Goal: Information Seeking & Learning: Check status

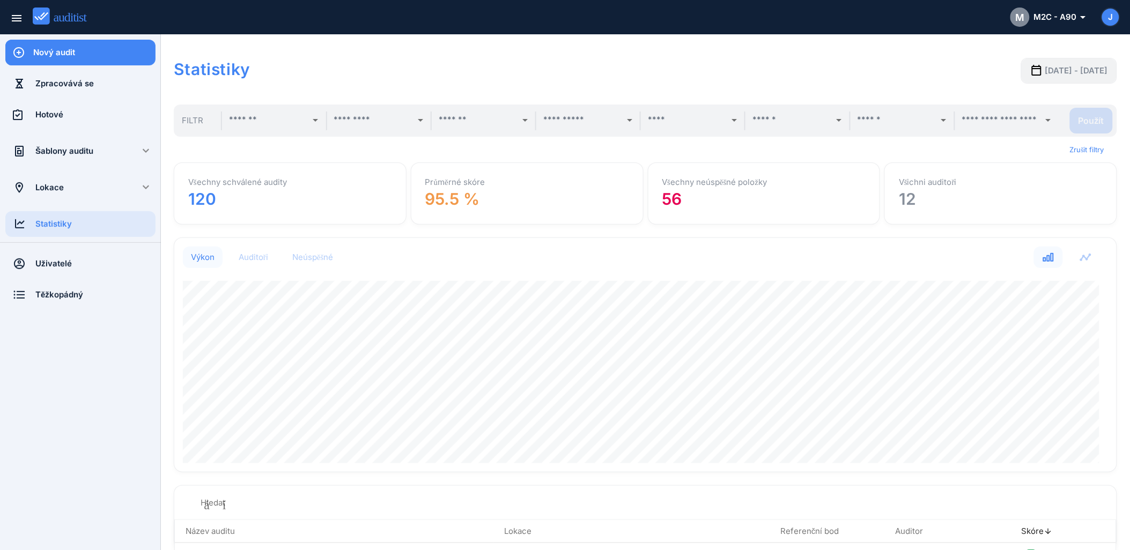
scroll to position [234, 933]
click at [1067, 13] on font "M2C - A90" at bounding box center [1055, 17] width 43 height 12
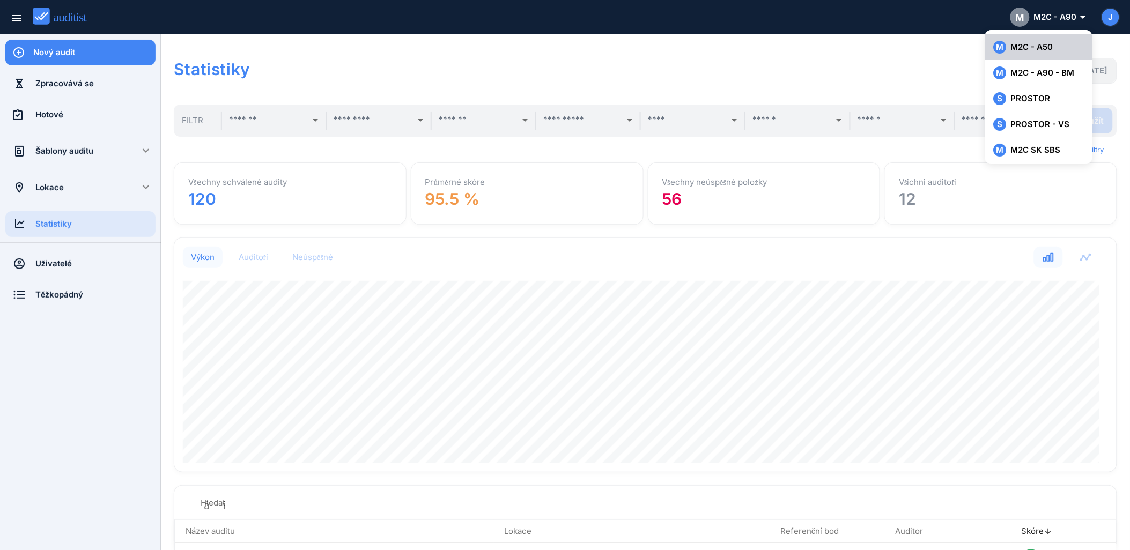
click at [1030, 48] on font "M2C - A50" at bounding box center [1032, 47] width 42 height 12
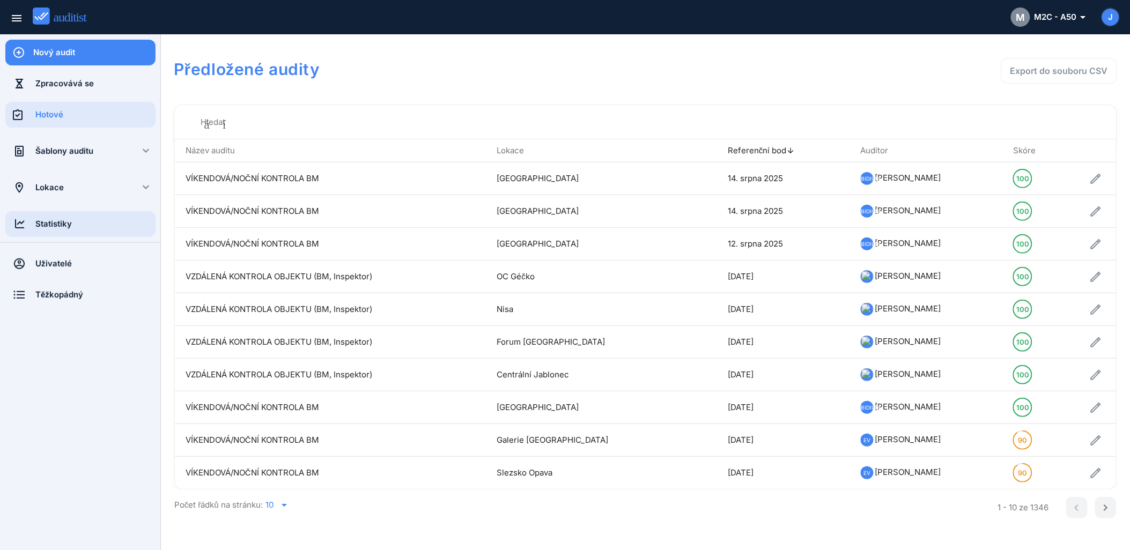
click at [57, 228] on div "Statistiky" at bounding box center [95, 224] width 120 height 12
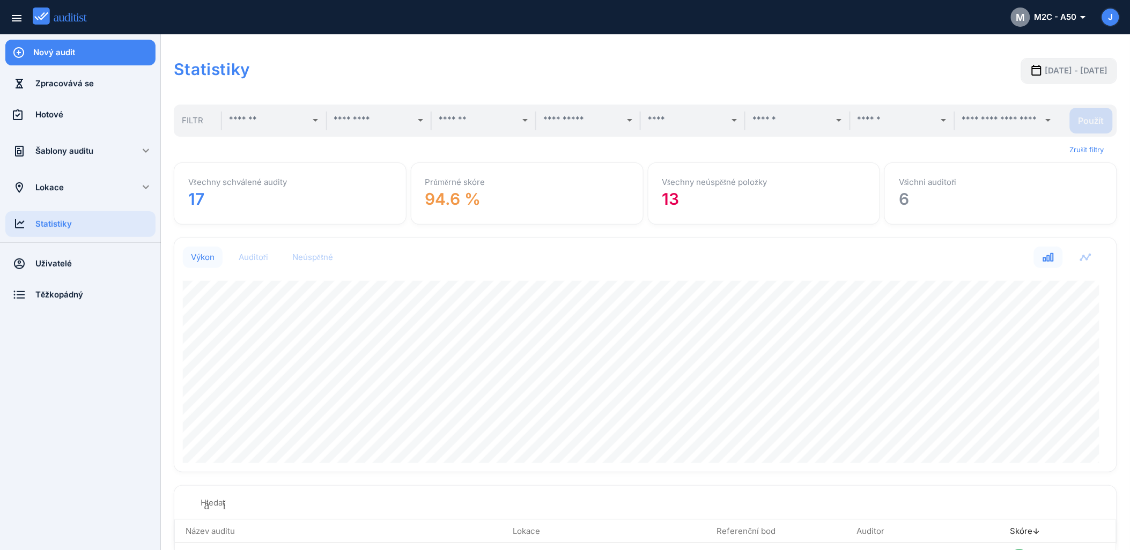
scroll to position [234, 933]
click at [239, 116] on input "text" at bounding box center [268, 120] width 78 height 17
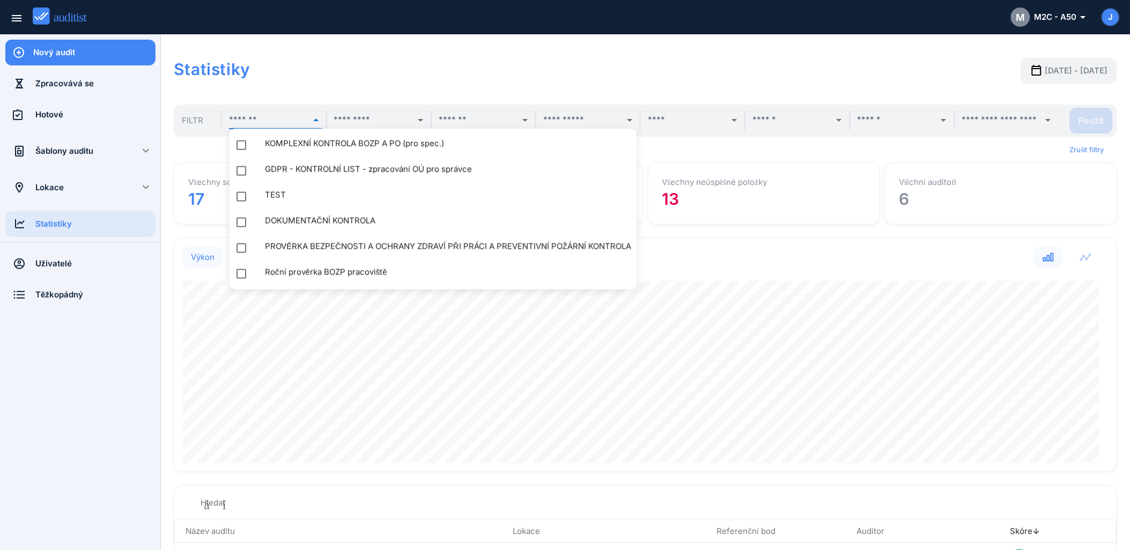
scroll to position [38, 0]
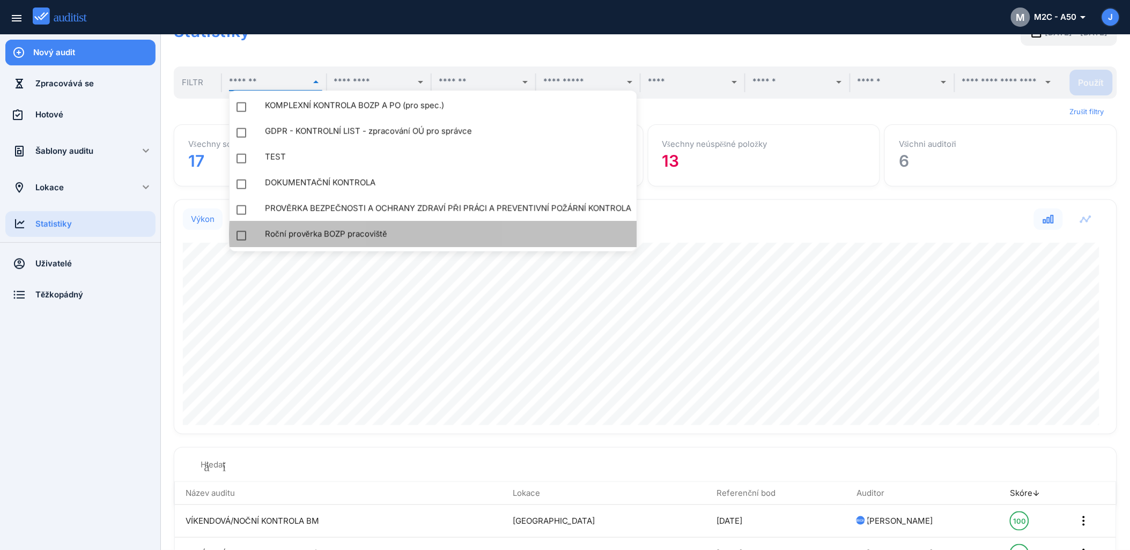
click at [327, 231] on div "Roční prověrka BOZP pracoviště" at bounding box center [453, 234] width 377 height 13
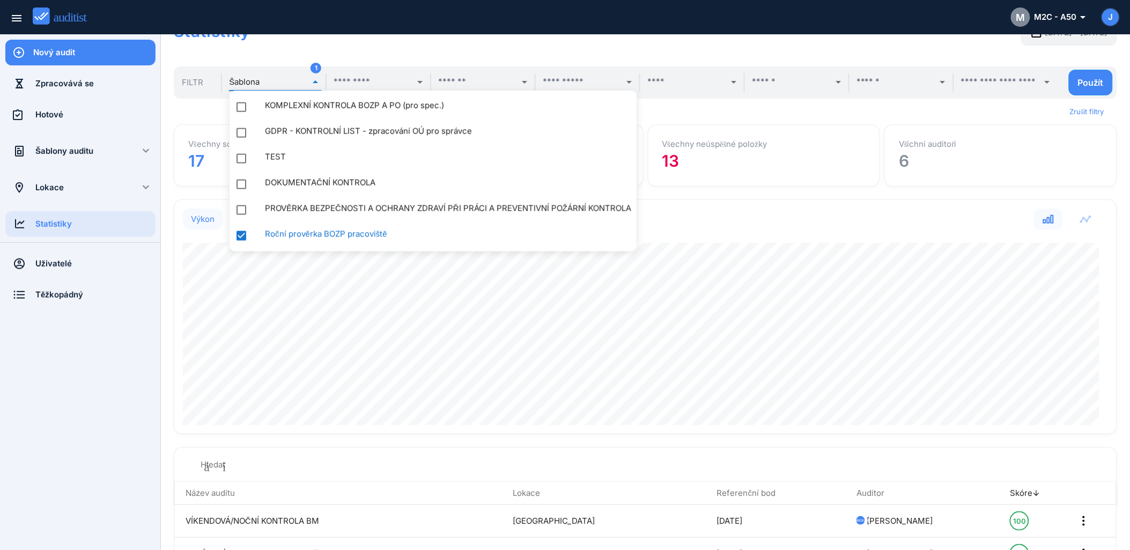
click at [783, 109] on div "Zrušit filtry" at bounding box center [645, 112] width 943 height 26
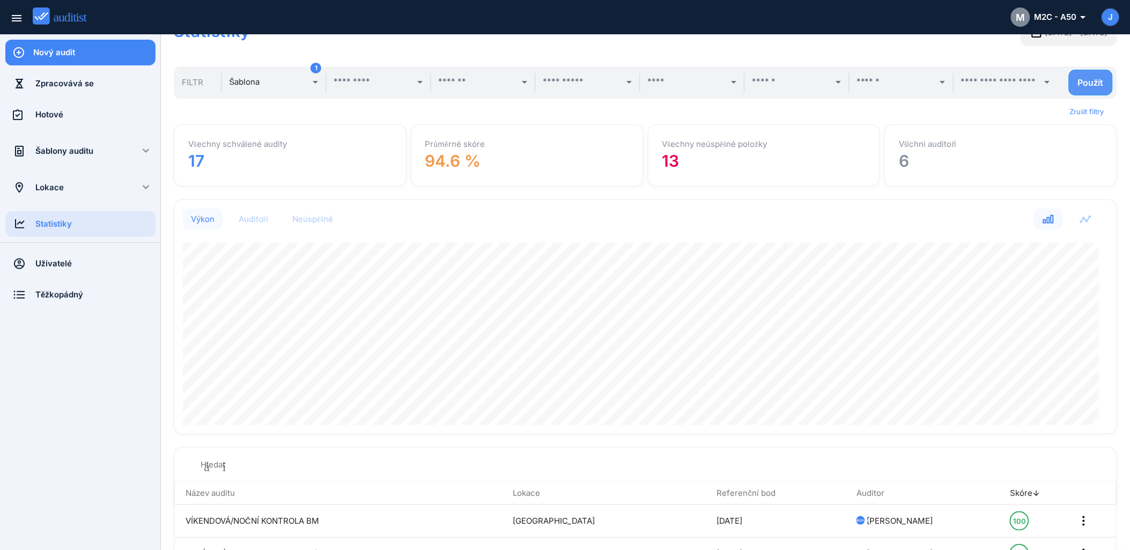
click at [1090, 78] on div "Použít" at bounding box center [1091, 82] width 26 height 11
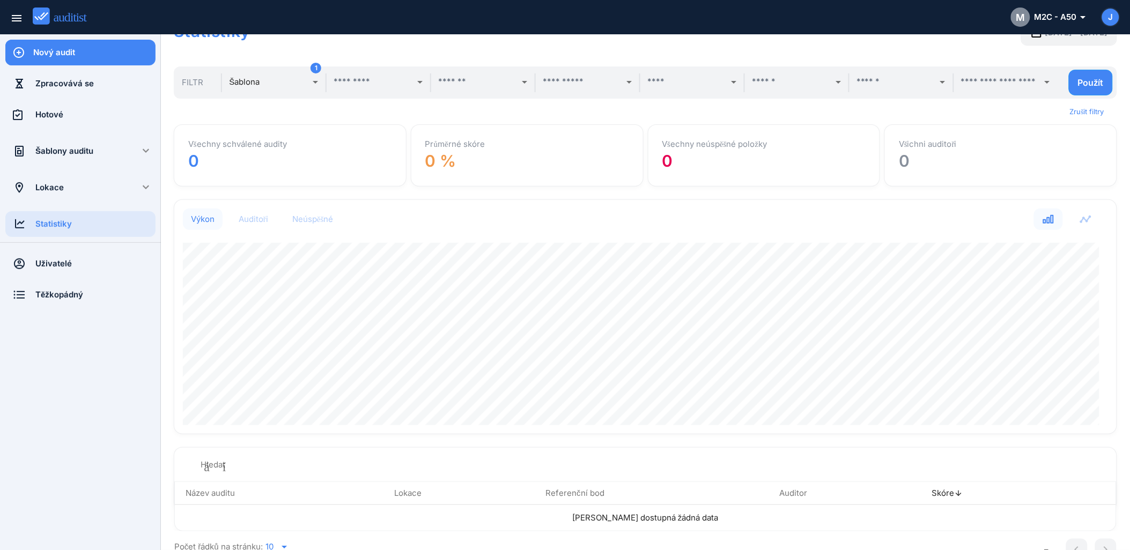
scroll to position [0, 0]
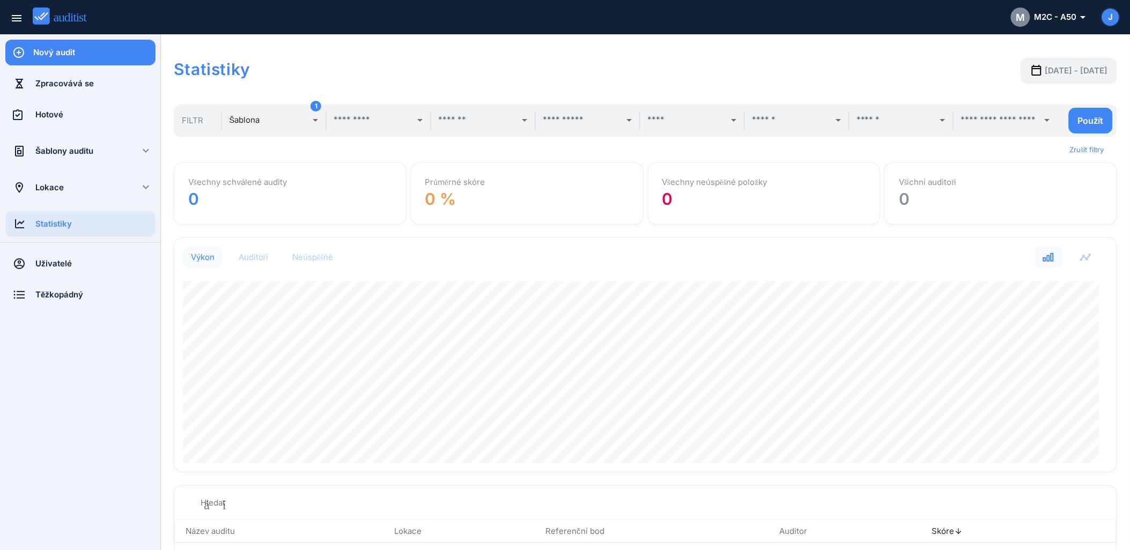
click at [1045, 76] on span "[DATE] - [DATE]" at bounding box center [1076, 71] width 63 height 12
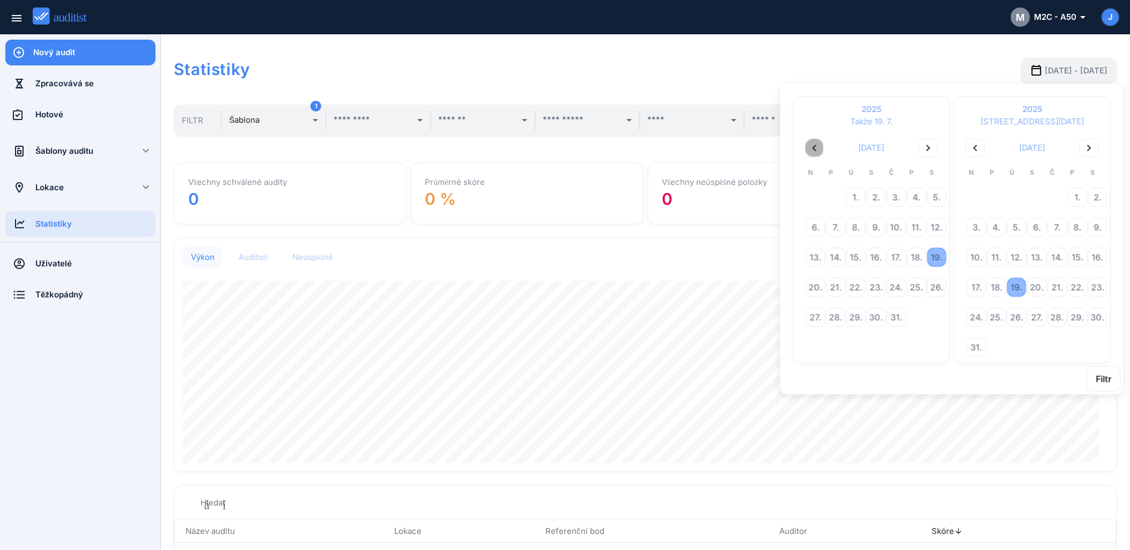
click at [812, 146] on icon "chevron_left" at bounding box center [814, 148] width 13 height 13
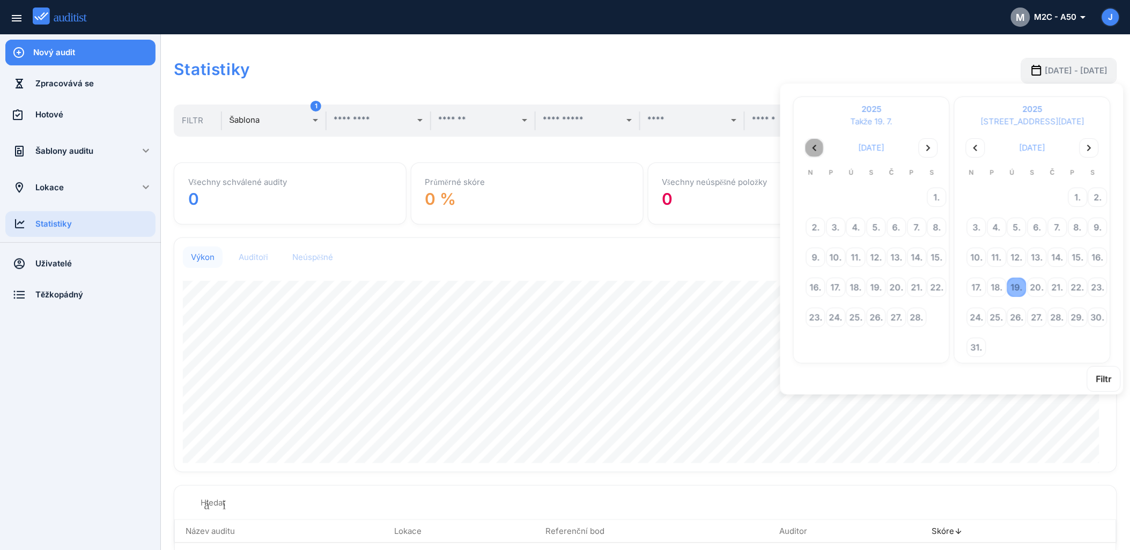
click at [812, 146] on icon "chevron_left" at bounding box center [814, 148] width 13 height 13
click at [873, 199] on div "1." at bounding box center [876, 197] width 18 height 18
click at [1103, 374] on div "Filtr" at bounding box center [1104, 379] width 16 height 13
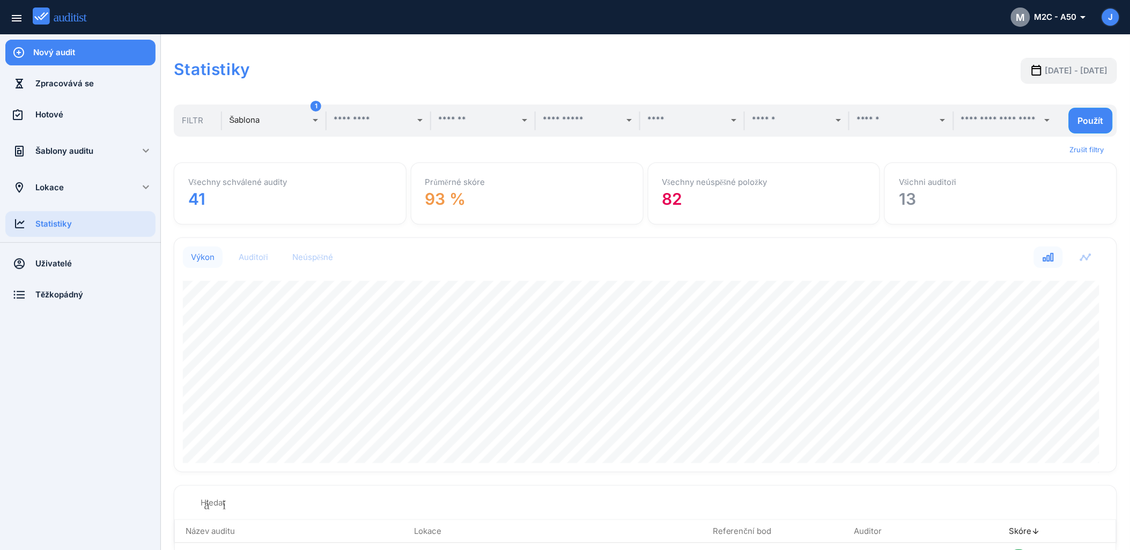
click at [679, 204] on div "Všechny neúspěšné položky 82" at bounding box center [763, 193] width 221 height 50
click at [332, 256] on div "Neúspěšné" at bounding box center [312, 257] width 41 height 11
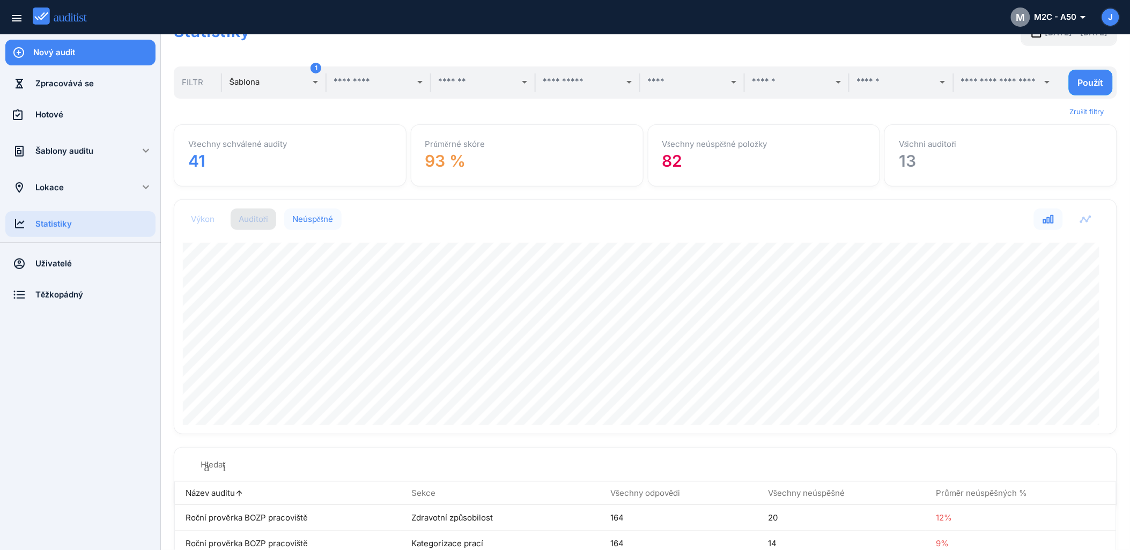
click at [259, 220] on div "Auditoři" at bounding box center [253, 219] width 29 height 11
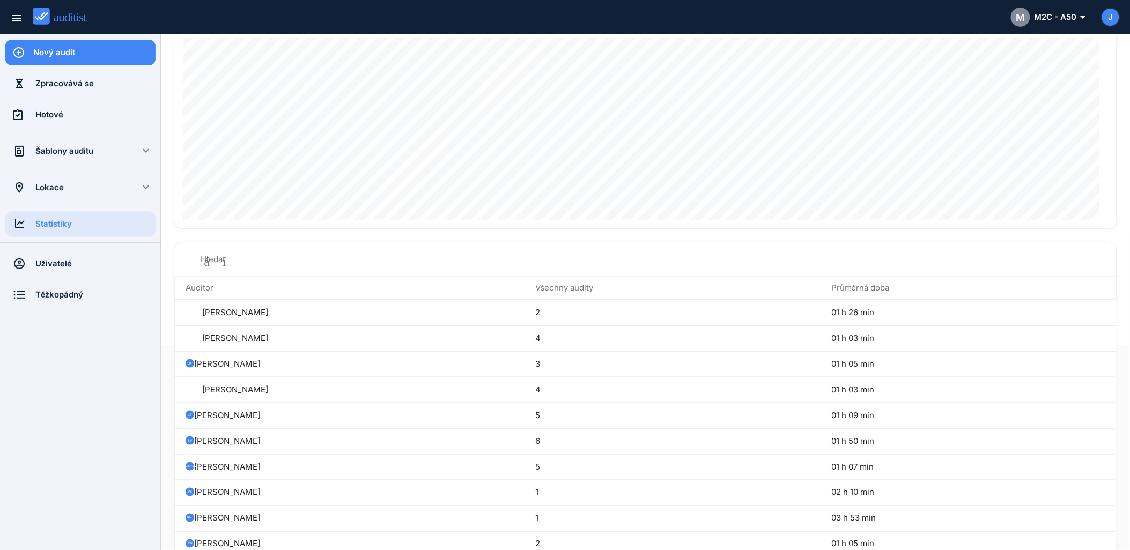
scroll to position [244, 0]
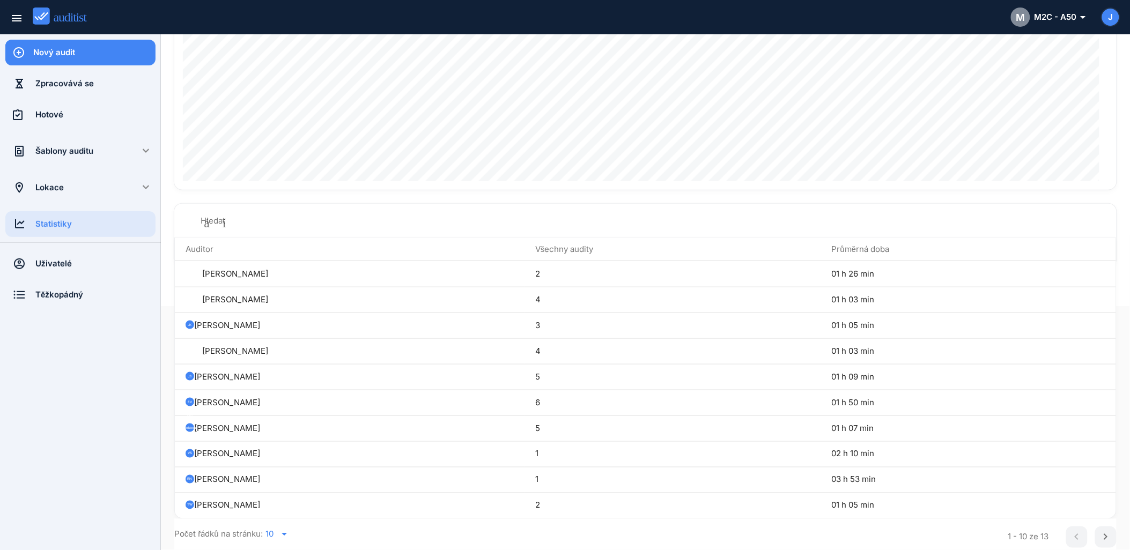
click at [281, 528] on icon "arrow_drop_down" at bounding box center [284, 534] width 13 height 13
click at [276, 508] on div "15" at bounding box center [283, 505] width 39 height 13
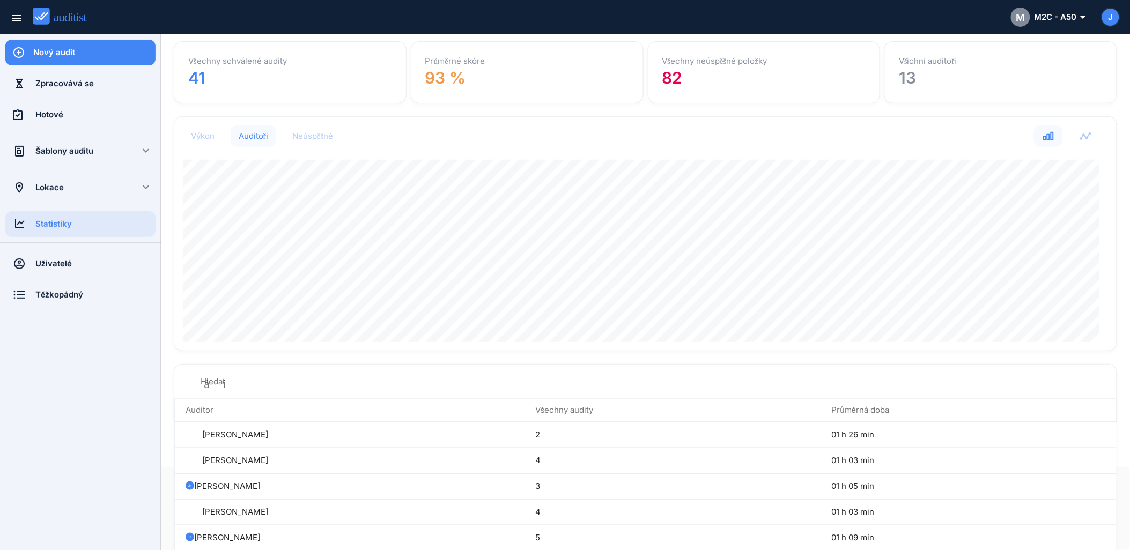
scroll to position [0, 0]
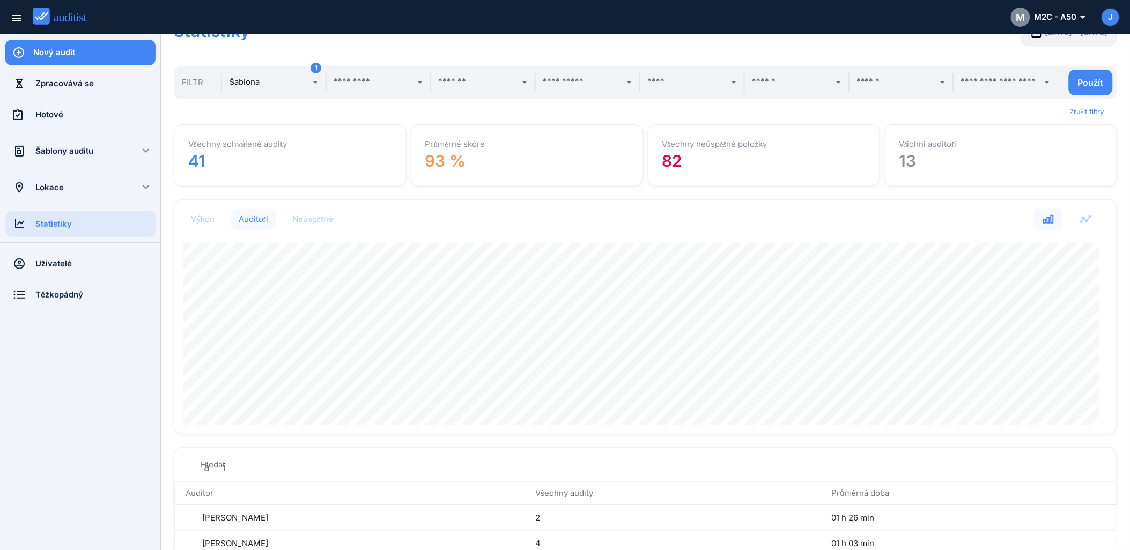
click at [124, 188] on div "Lokace" at bounding box center [80, 188] width 90 height 12
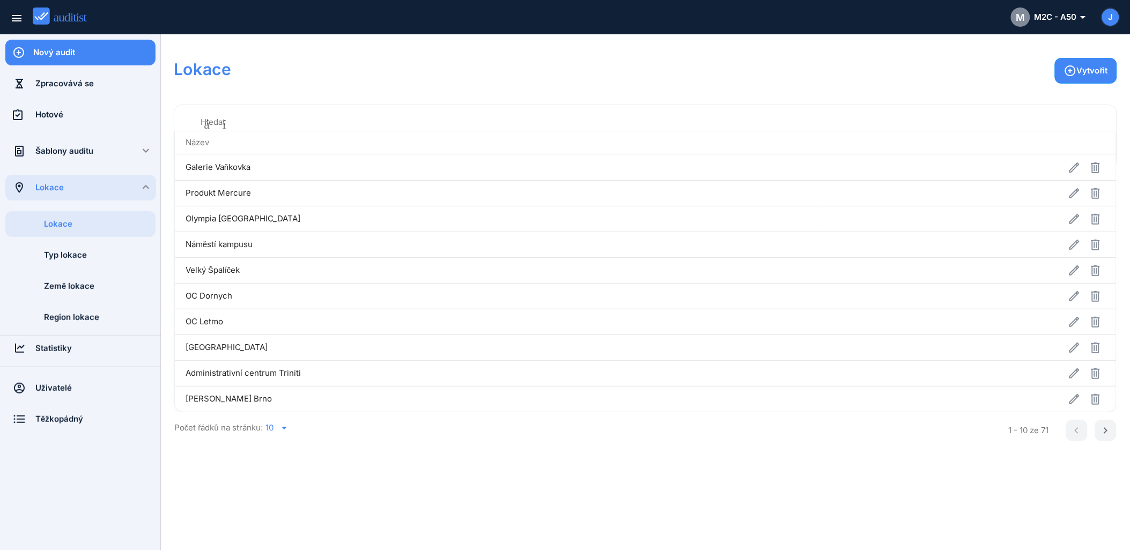
click at [287, 428] on icon "arrow_drop_down" at bounding box center [284, 427] width 13 height 13
click at [266, 475] on div "30" at bounding box center [283, 475] width 39 height 13
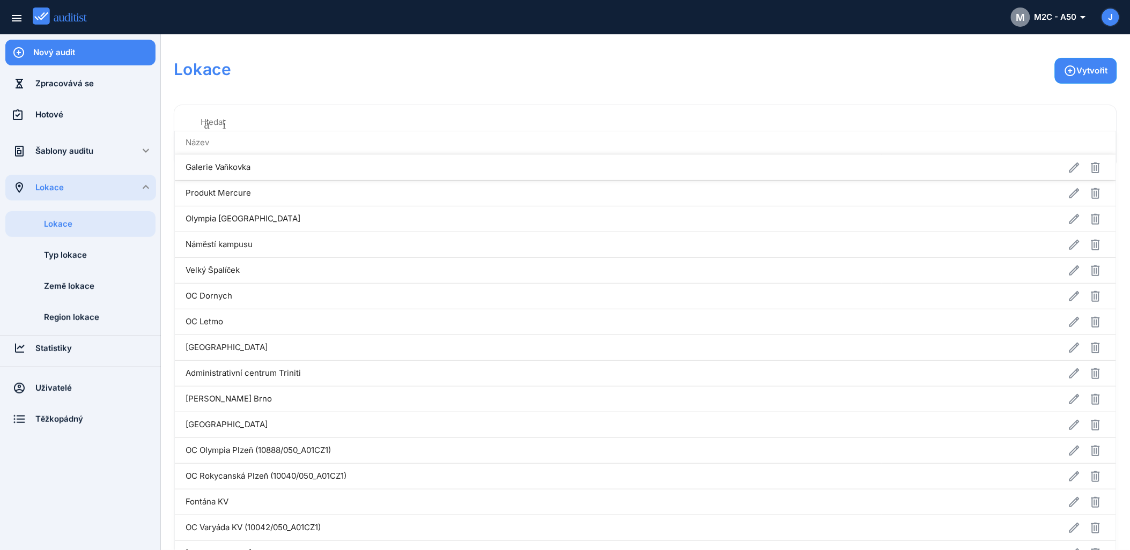
scroll to position [179, 0]
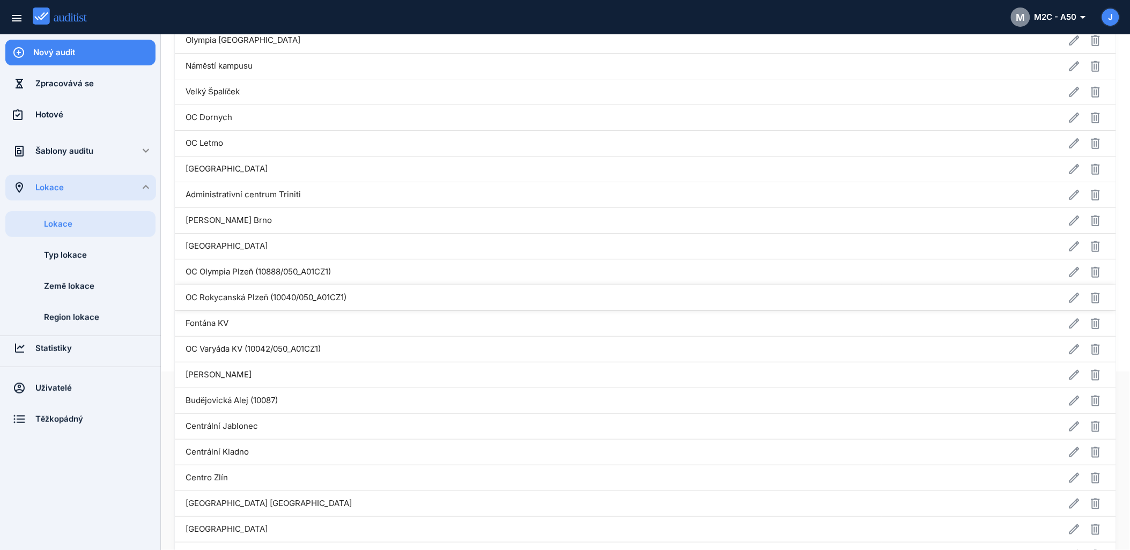
click at [226, 295] on td "OC Rokycanská Plzeň (10040/050_A01CZ1)" at bounding box center [528, 298] width 707 height 26
click at [1067, 300] on icon "button" at bounding box center [1073, 298] width 13 height 13
type input "**********"
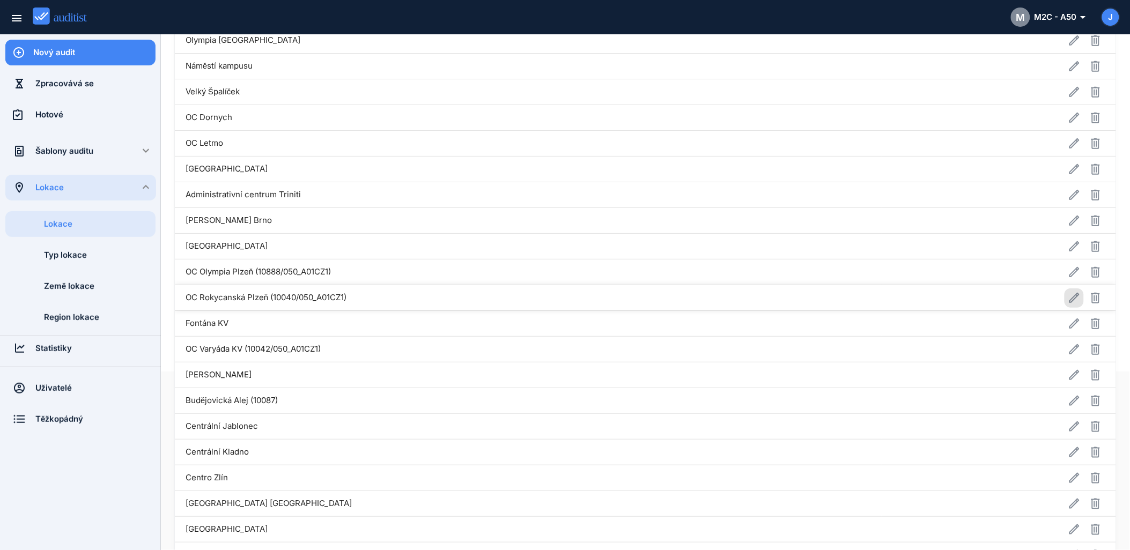
type input "**********"
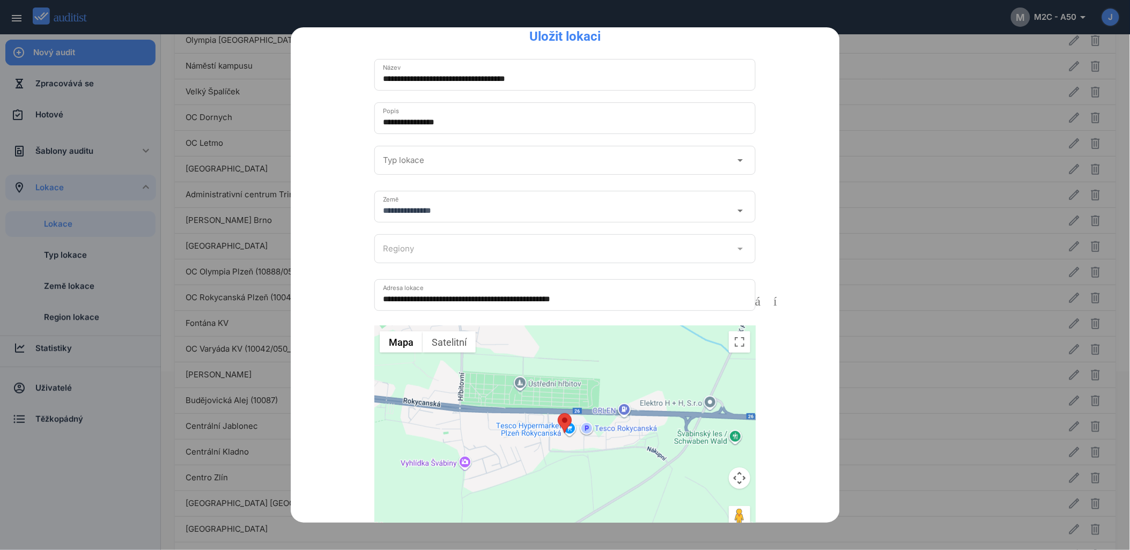
scroll to position [0, 0]
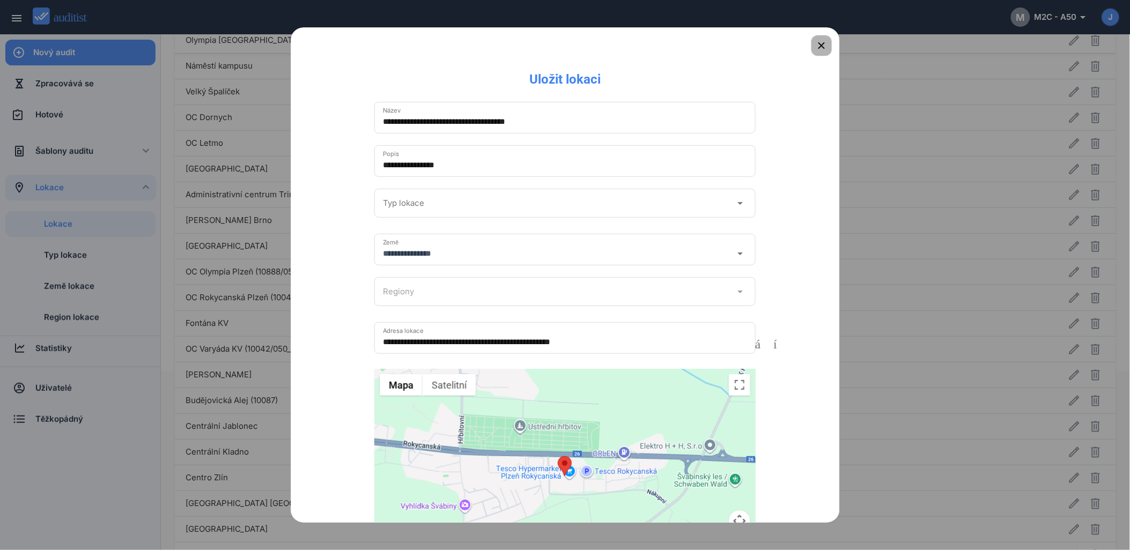
drag, startPoint x: 811, startPoint y: 46, endPoint x: 812, endPoint y: 52, distance: 6.5
click at [815, 45] on icon "button" at bounding box center [821, 45] width 13 height 13
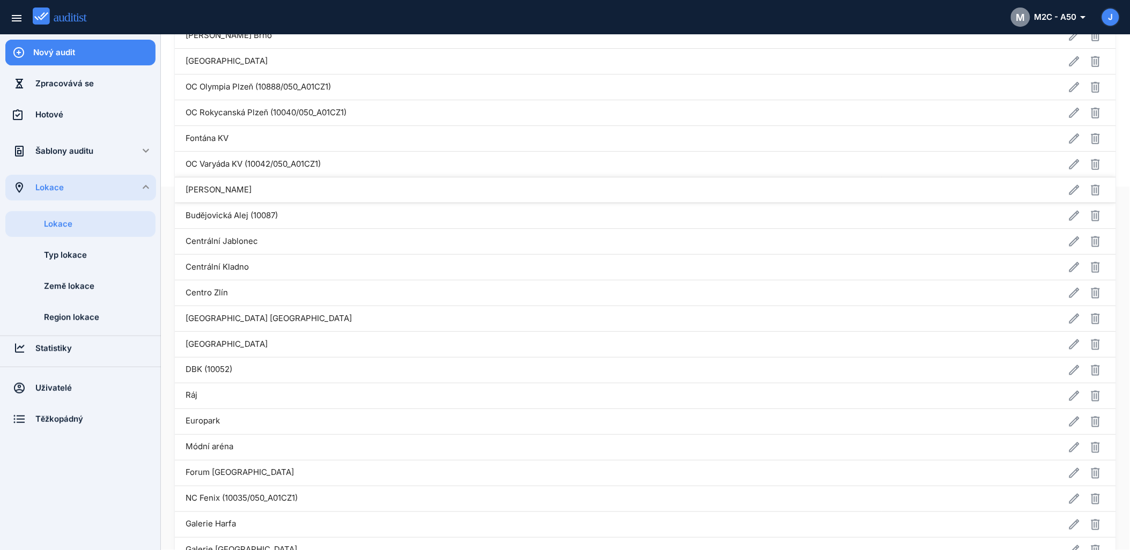
scroll to position [229, 0]
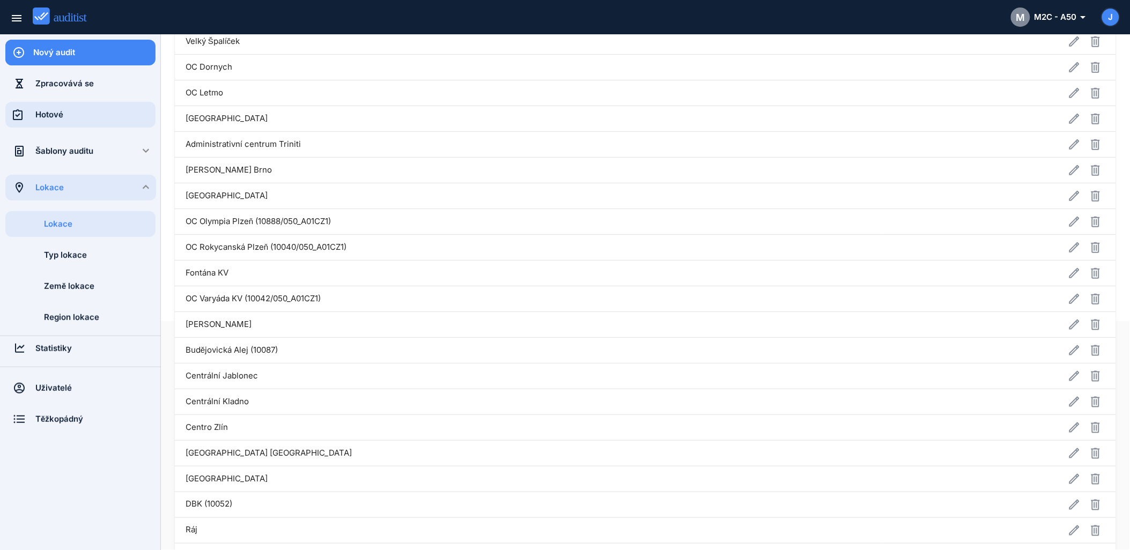
click at [36, 104] on div "Hotové" at bounding box center [95, 115] width 120 height 26
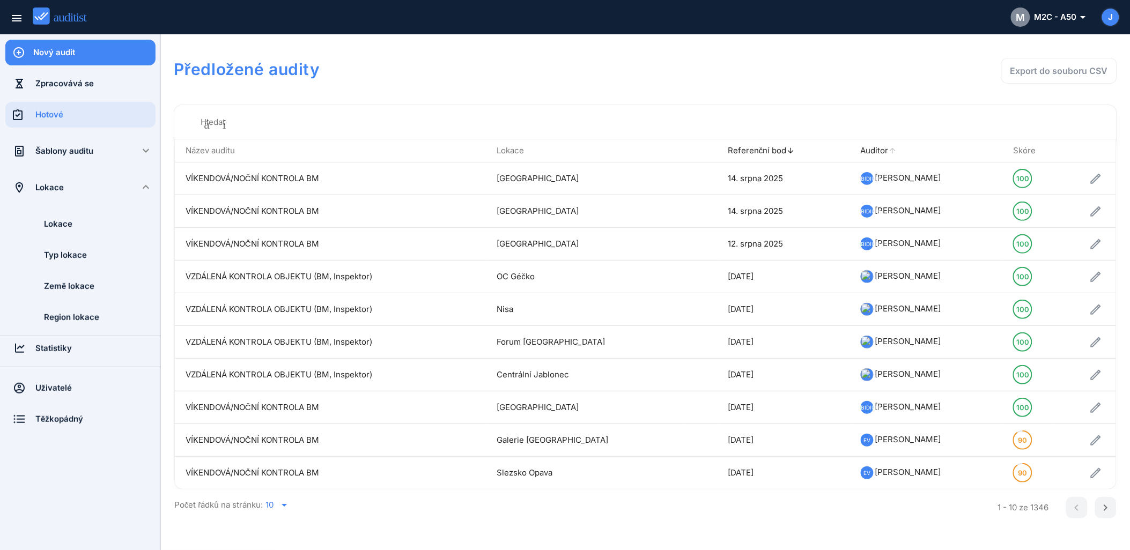
click at [867, 154] on font "Auditor" at bounding box center [874, 150] width 28 height 10
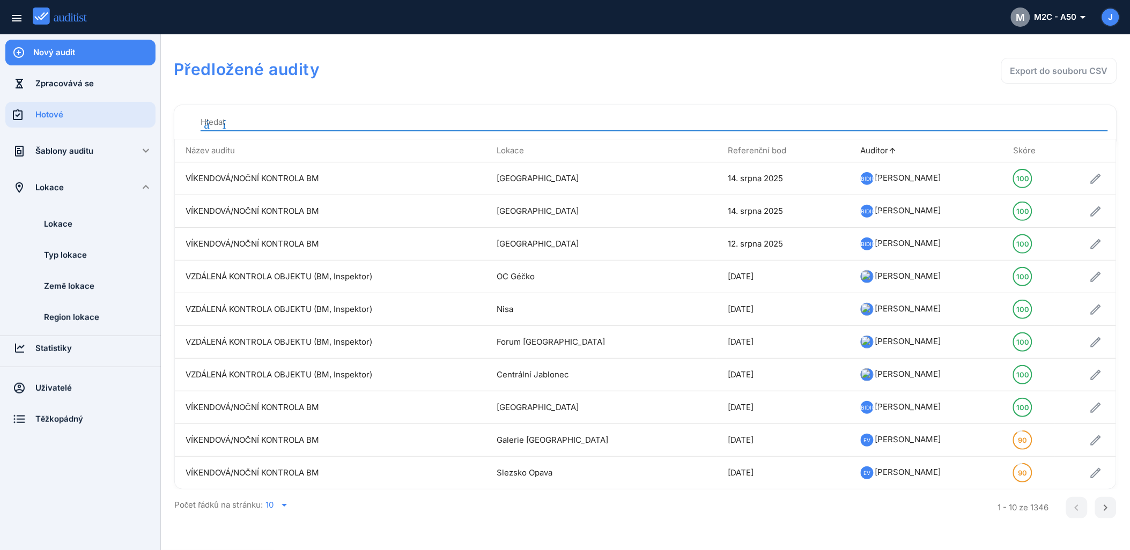
click at [255, 121] on input "Hledat" at bounding box center [653, 122] width 907 height 17
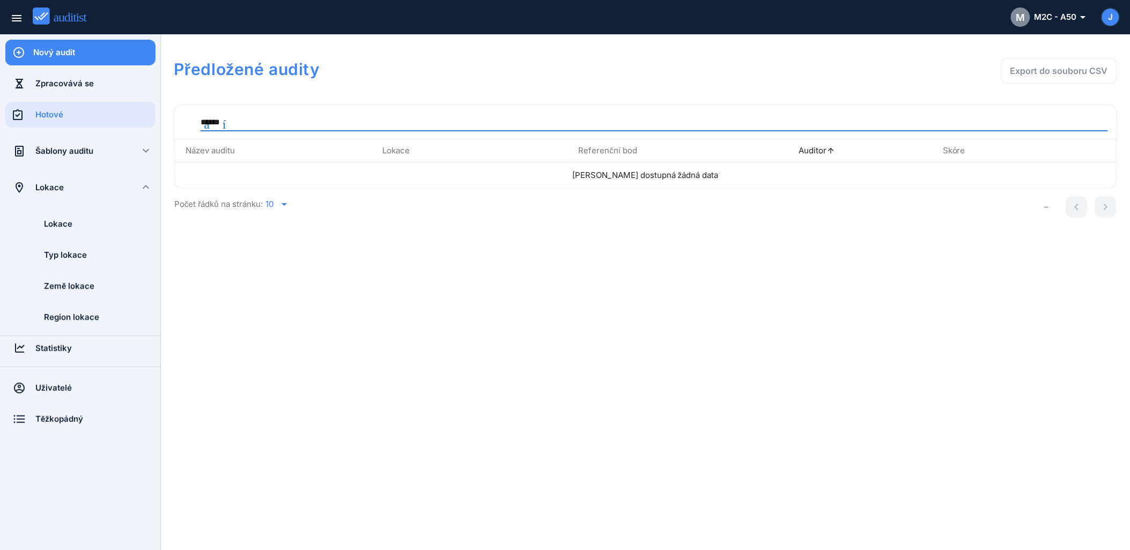
click at [249, 121] on input "******" at bounding box center [653, 122] width 907 height 17
drag, startPoint x: 243, startPoint y: 123, endPoint x: 158, endPoint y: 118, distance: 85.9
click at [158, 118] on div "Nový audit Zpracovává se Hotové Šablony auditu keyboard_arrow_down Šablony audi…" at bounding box center [565, 275] width 1130 height 550
type input "******"
click at [273, 207] on div "10" at bounding box center [269, 204] width 8 height 10
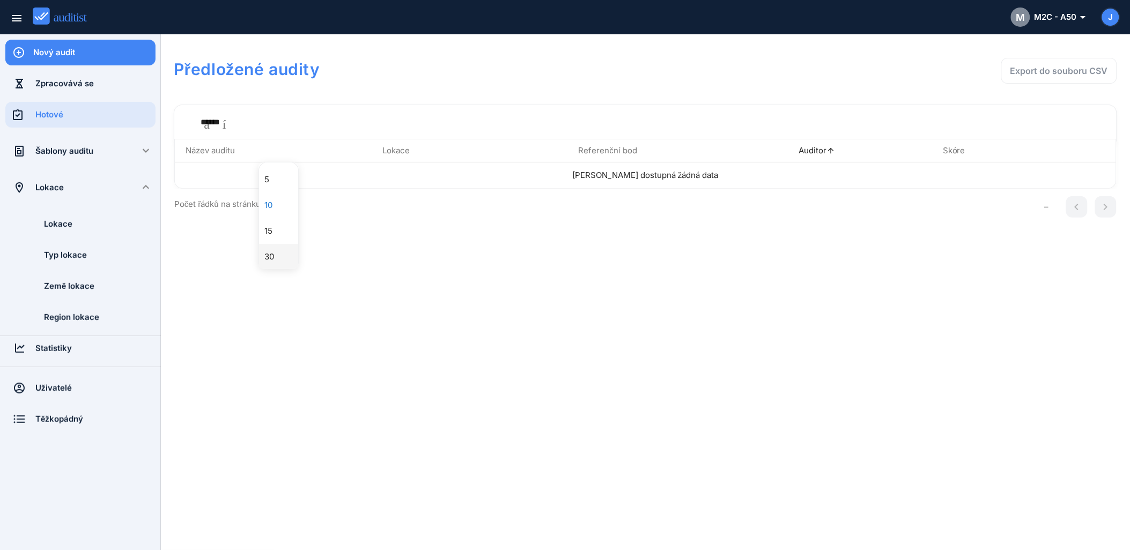
click at [274, 254] on div "30" at bounding box center [283, 256] width 39 height 13
click at [55, 226] on div "Lokace" at bounding box center [100, 224] width 112 height 12
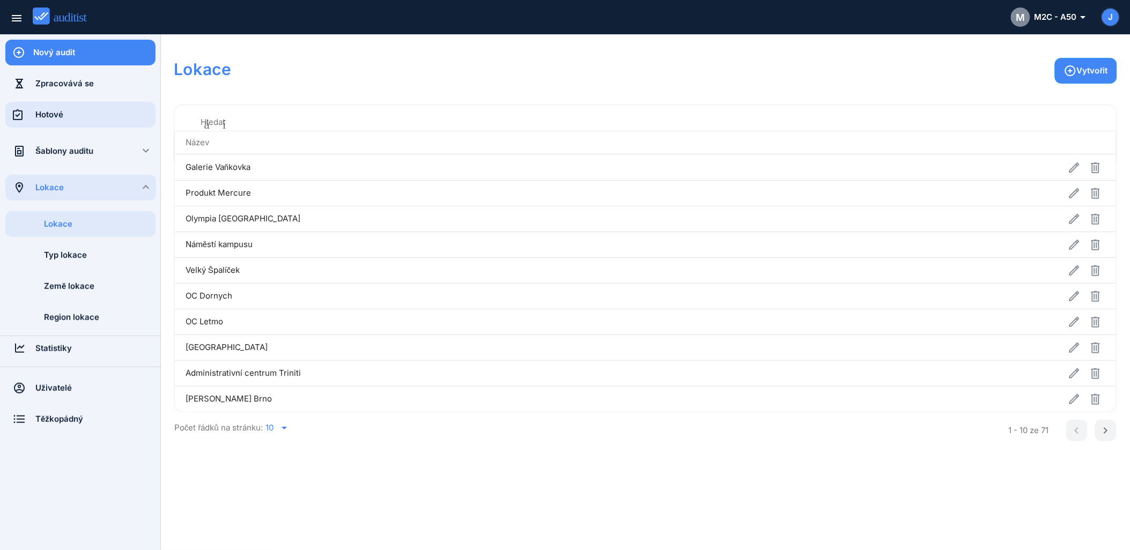
click at [72, 113] on div "Hotové" at bounding box center [95, 115] width 120 height 12
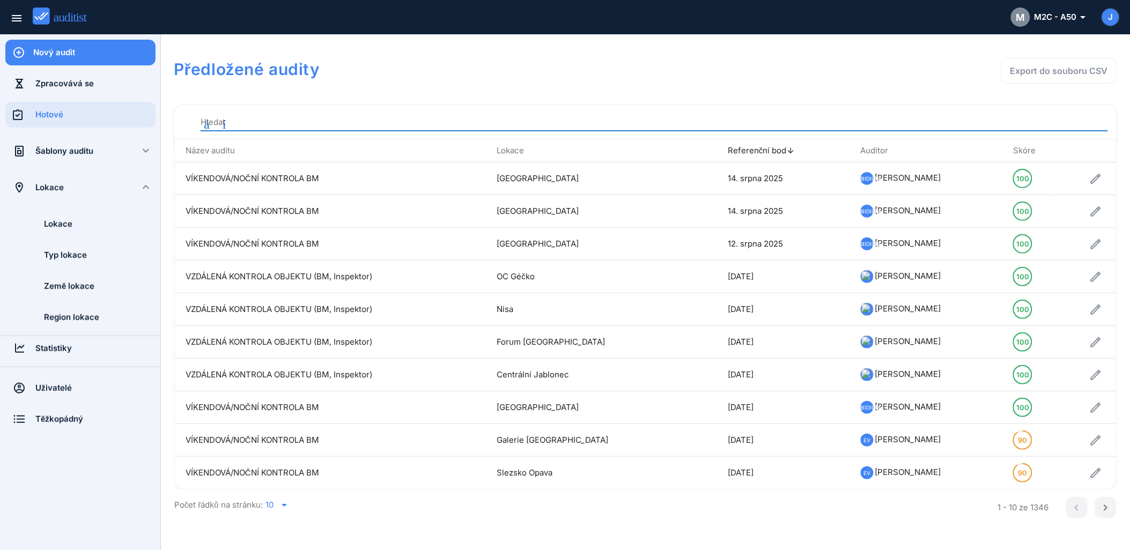
click at [256, 121] on input "Hledat" at bounding box center [653, 122] width 907 height 17
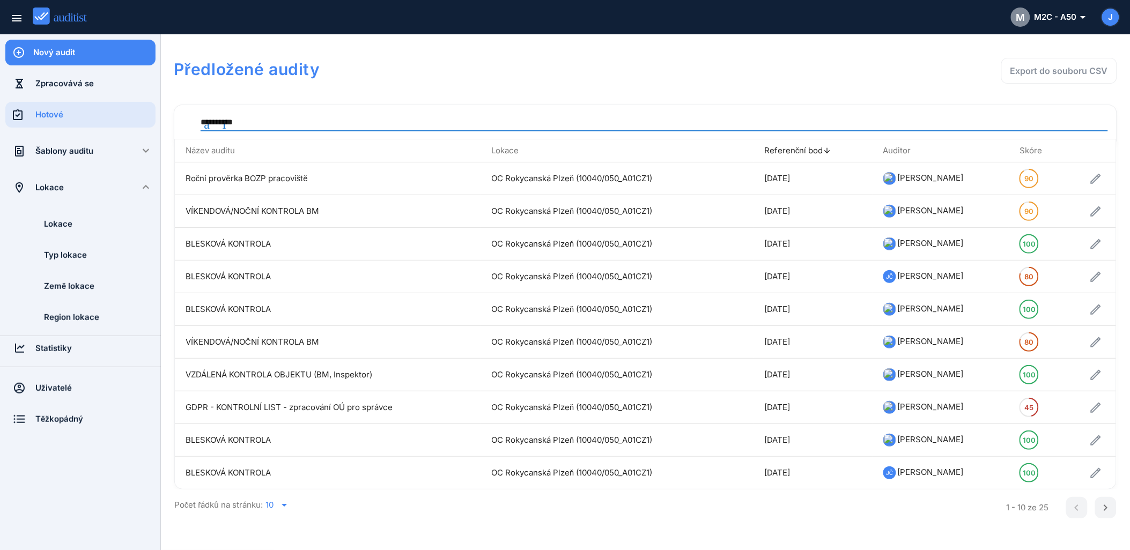
click at [286, 114] on input "**********" at bounding box center [653, 122] width 907 height 17
drag, startPoint x: 250, startPoint y: 121, endPoint x: 116, endPoint y: 100, distance: 135.1
click at [116, 100] on div "**********" at bounding box center [565, 275] width 1130 height 550
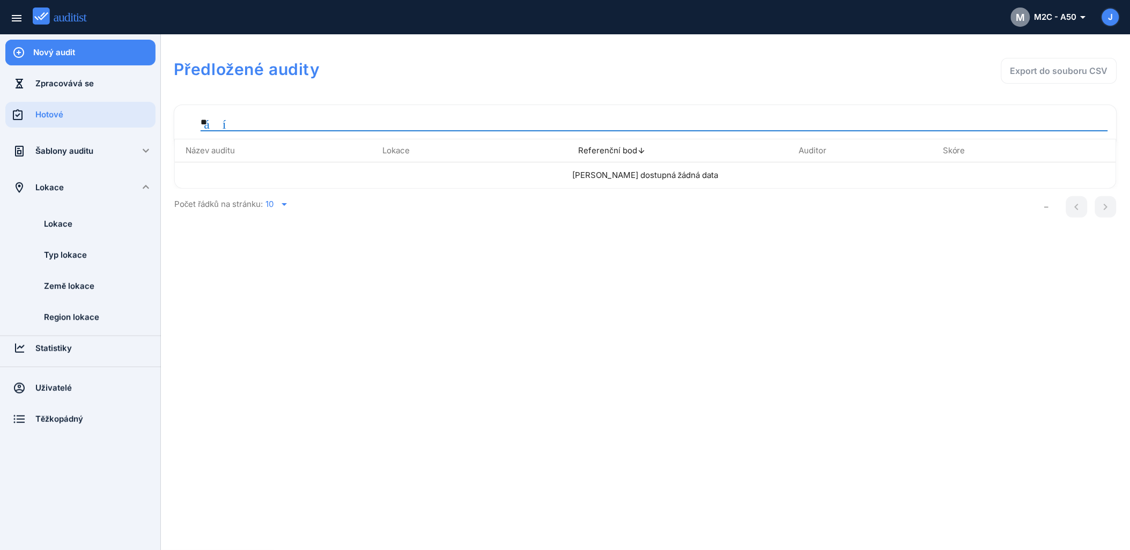
type input "*"
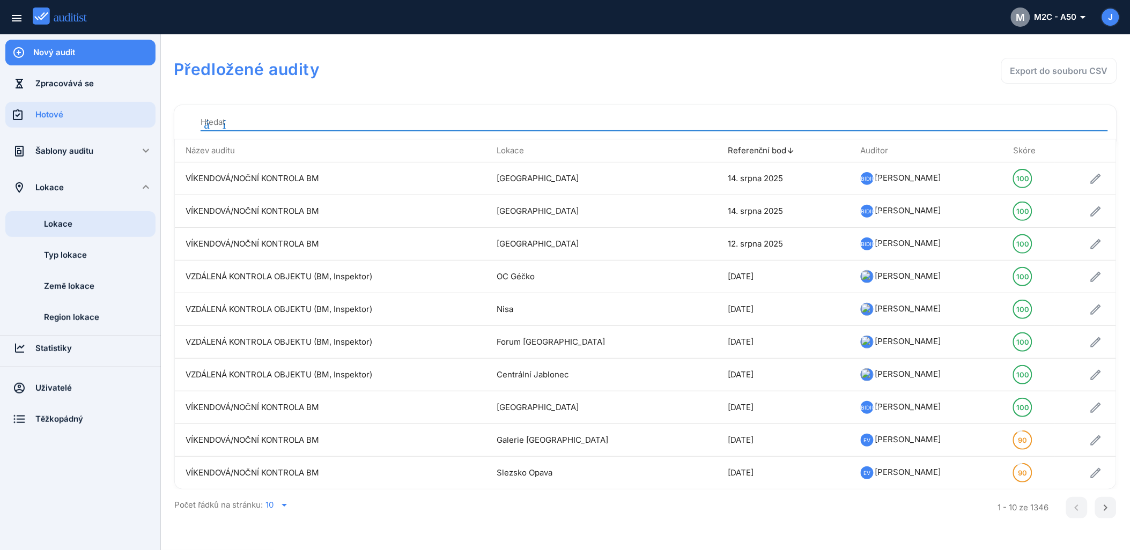
click at [65, 228] on div "Lokace" at bounding box center [100, 224] width 112 height 12
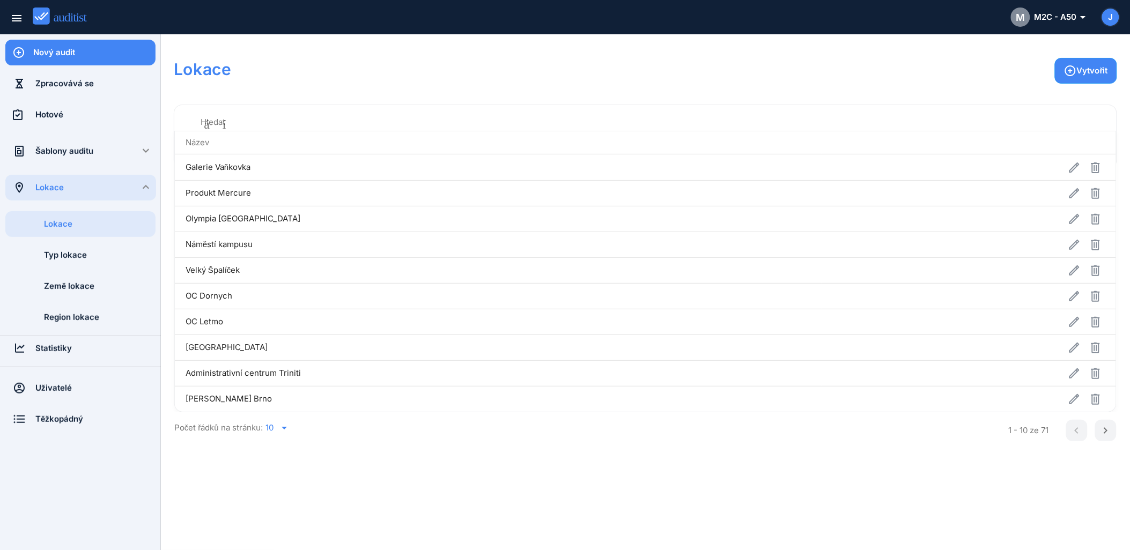
click at [222, 121] on input "Hledat" at bounding box center [653, 122] width 907 height 17
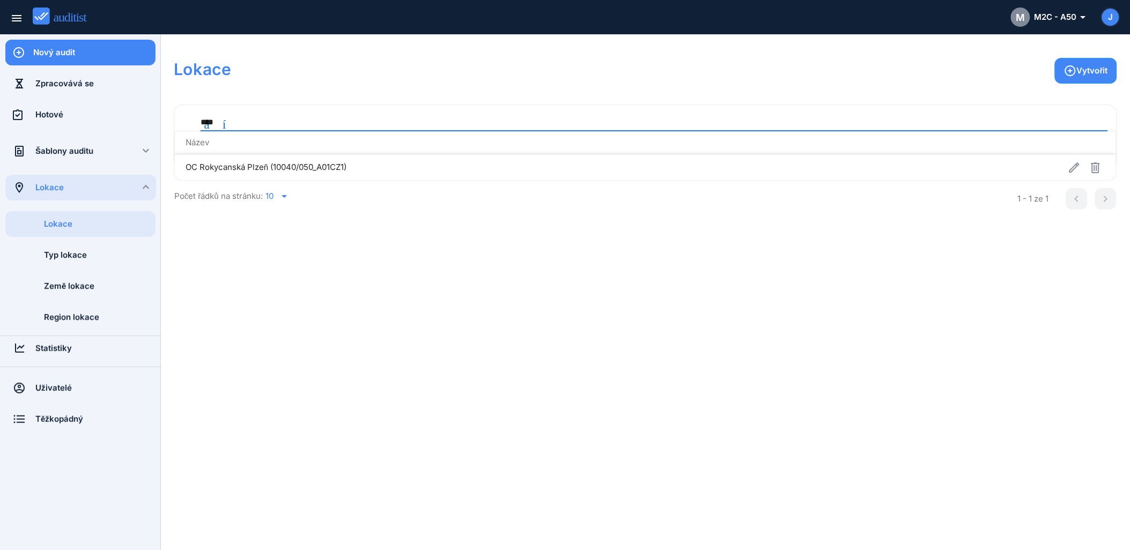
type input "****"
click at [310, 165] on td "OC Rokycanská Plzeň (10040/050_A01CZ1)" at bounding box center [526, 167] width 702 height 26
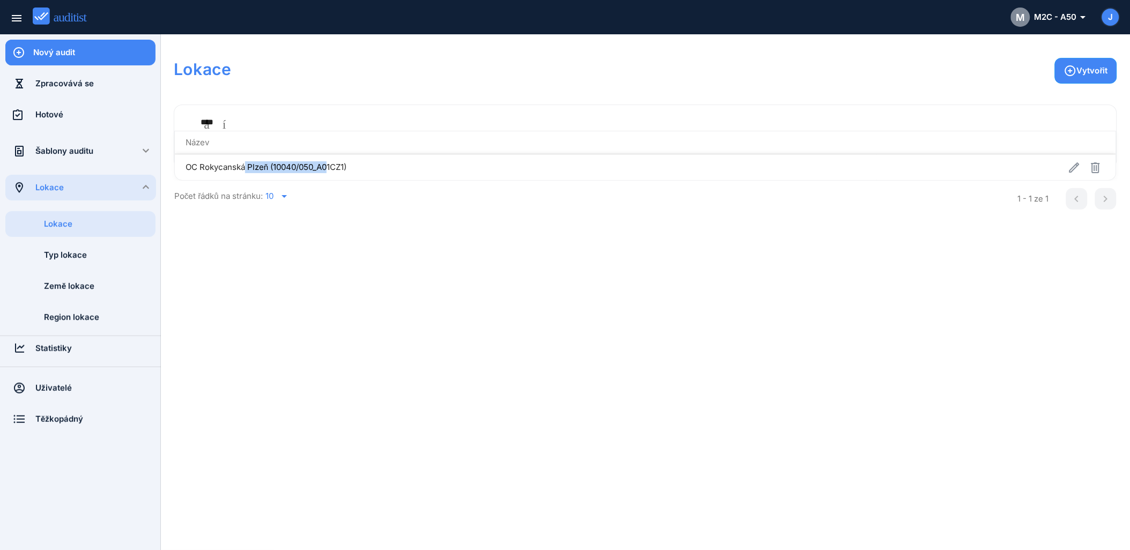
drag, startPoint x: 185, startPoint y: 165, endPoint x: 270, endPoint y: 170, distance: 84.9
click at [270, 170] on td "OC Rokycanská Plzeň (10040/050_A01CZ1)" at bounding box center [526, 167] width 702 height 26
click at [1080, 17] on icon "arrow_drop_down_outlined" at bounding box center [1080, 17] width 8 height 13
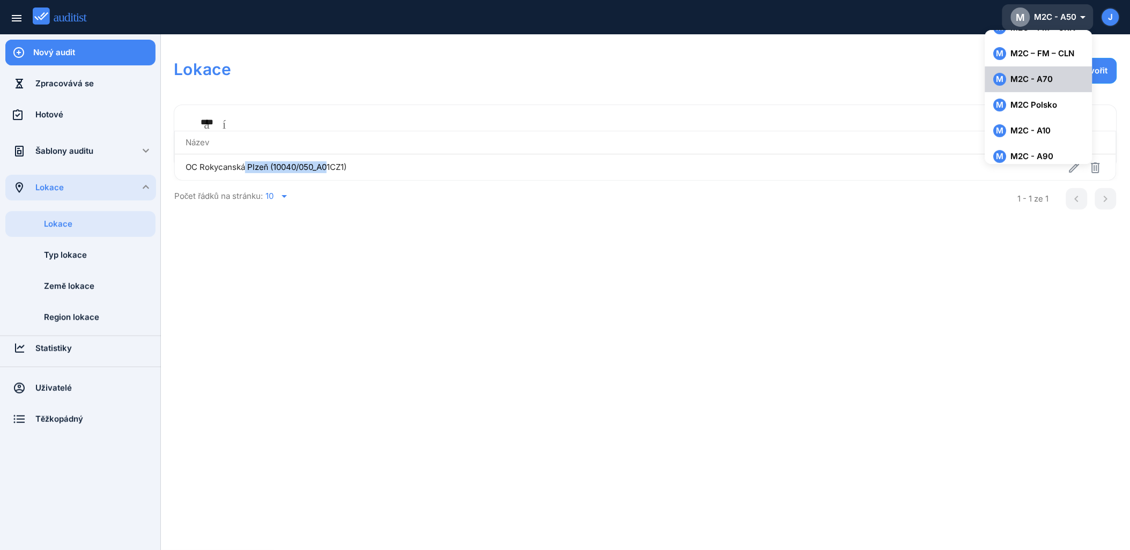
scroll to position [157, 0]
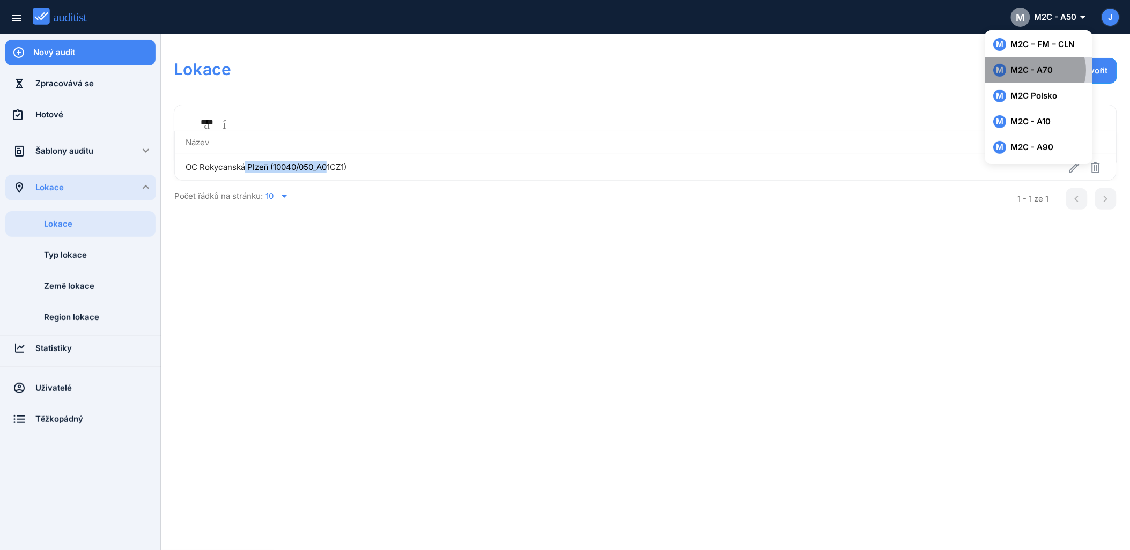
click at [1061, 68] on div "M M2C - A70" at bounding box center [1038, 70] width 90 height 13
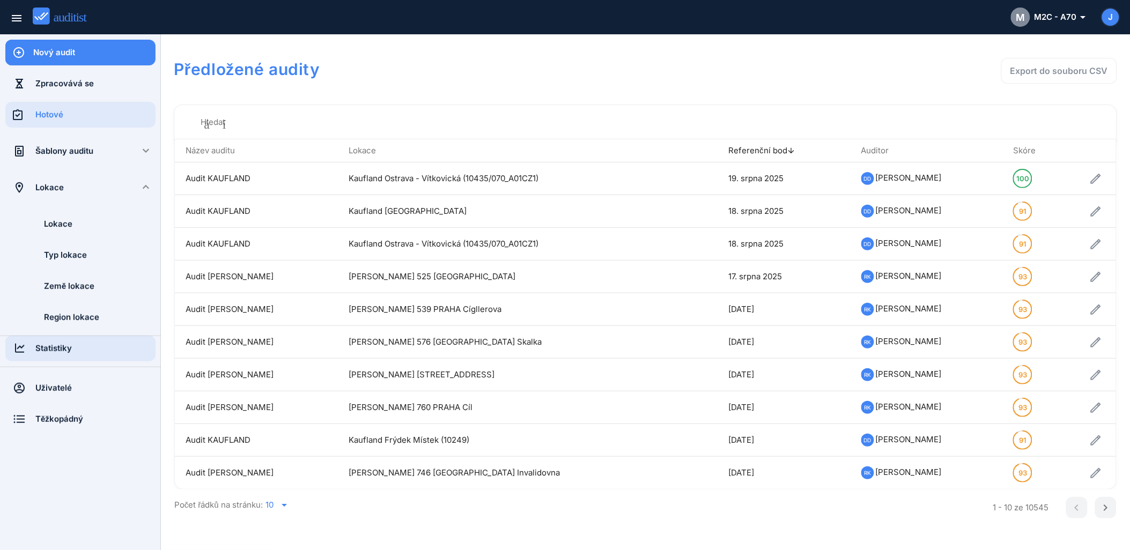
drag, startPoint x: 63, startPoint y: 350, endPoint x: 90, endPoint y: 349, distance: 26.8
click at [63, 350] on div "Statistiky" at bounding box center [95, 349] width 120 height 12
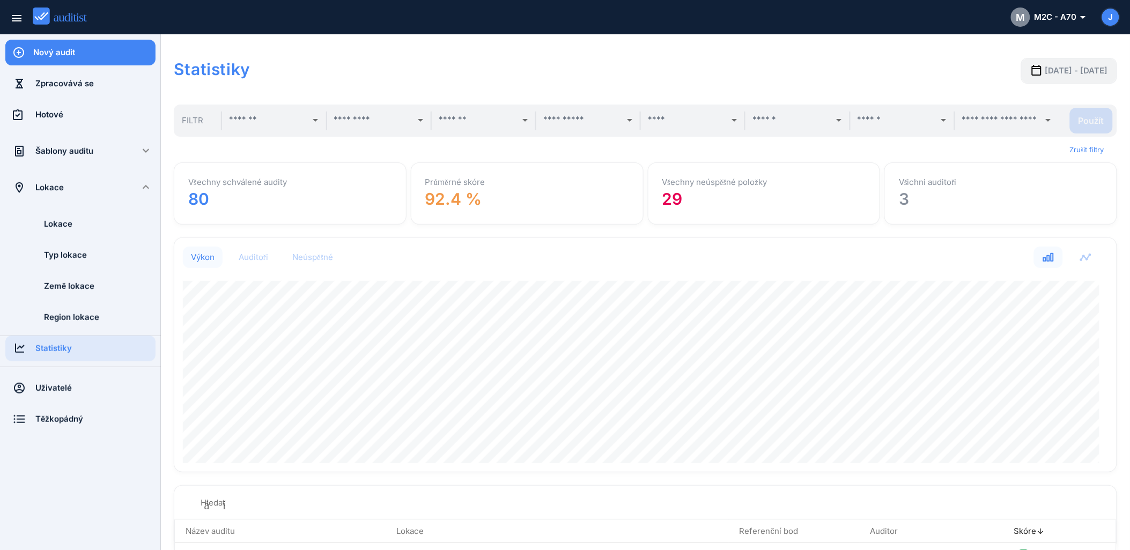
scroll to position [234, 933]
click at [967, 125] on input "text" at bounding box center [1001, 120] width 78 height 17
click at [888, 119] on input "text" at bounding box center [896, 120] width 78 height 17
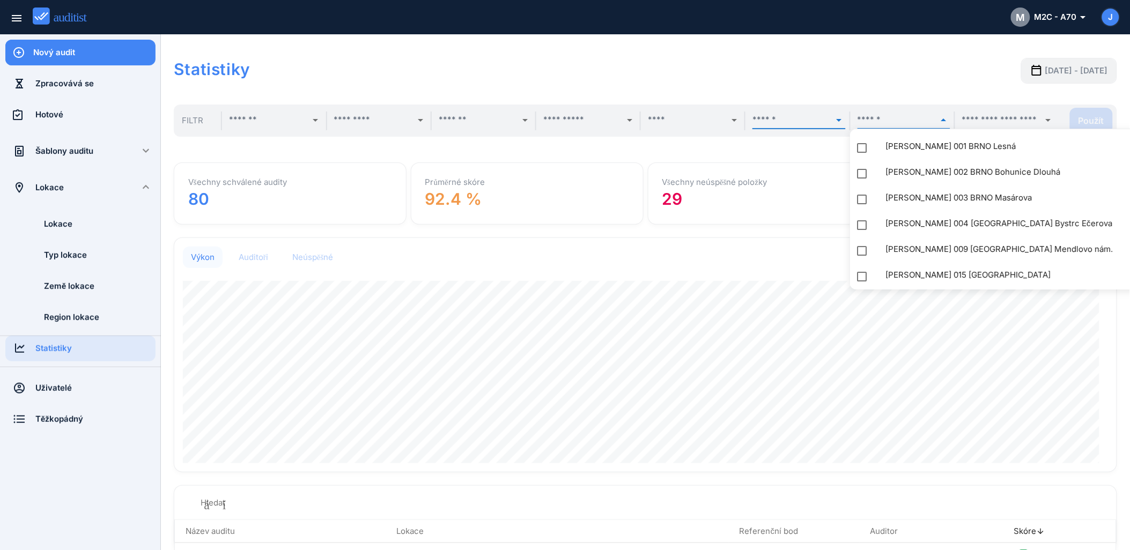
click at [768, 115] on input "text" at bounding box center [791, 120] width 78 height 17
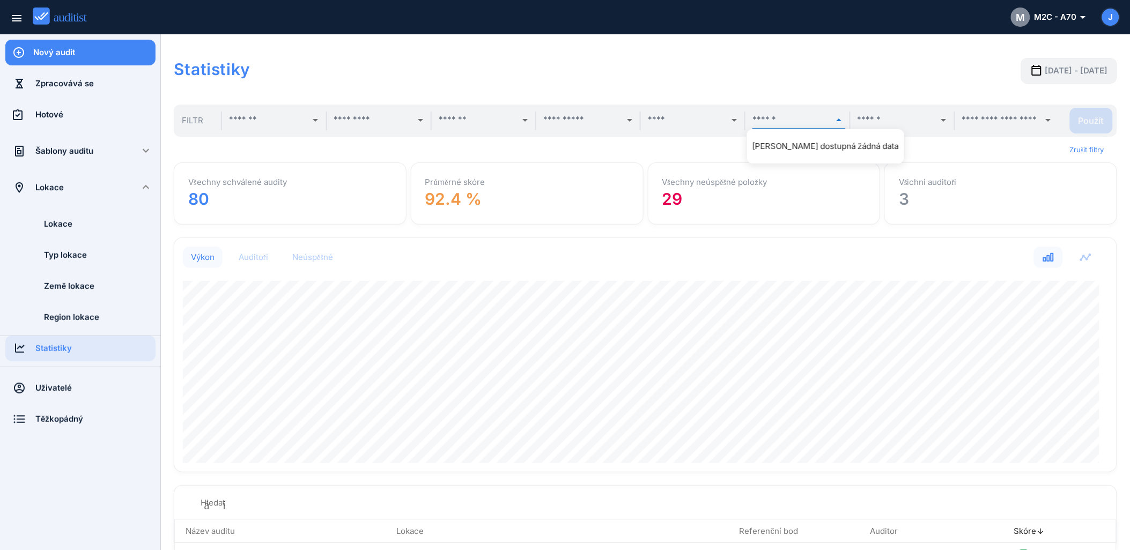
click at [642, 115] on div "arrow_drop_down" at bounding box center [693, 121] width 105 height 19
click at [558, 115] on input "text" at bounding box center [582, 120] width 78 height 17
click at [453, 116] on input "text" at bounding box center [478, 120] width 78 height 17
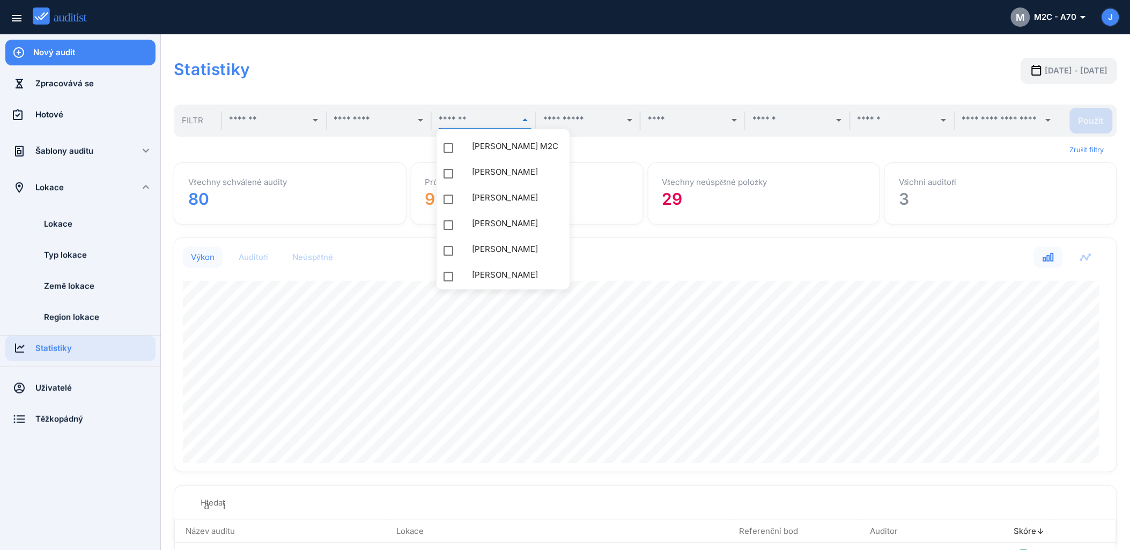
click at [370, 126] on input "text" at bounding box center [373, 120] width 78 height 17
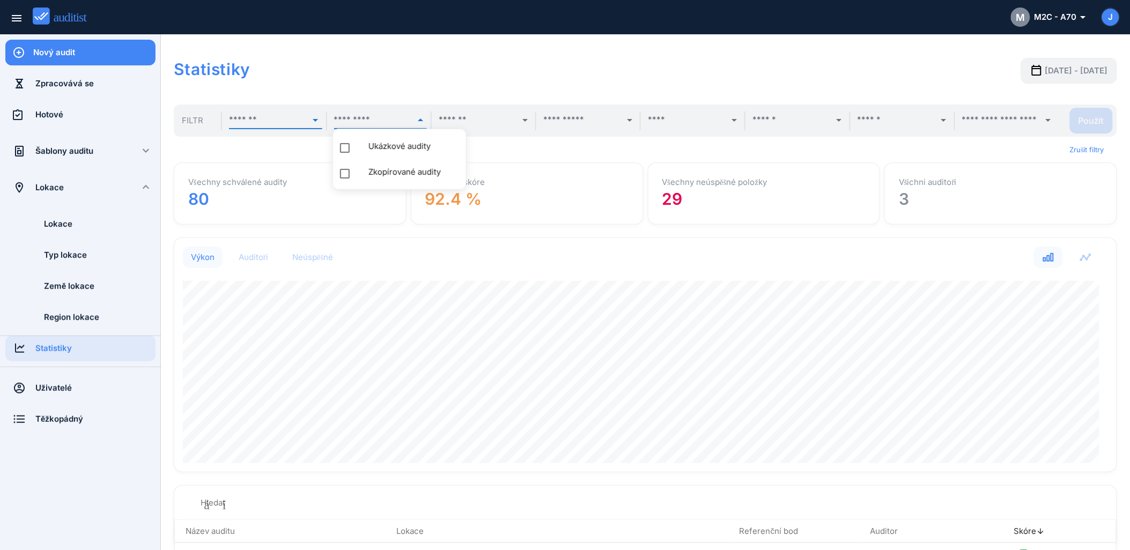
click at [260, 120] on input "text" at bounding box center [268, 120] width 78 height 17
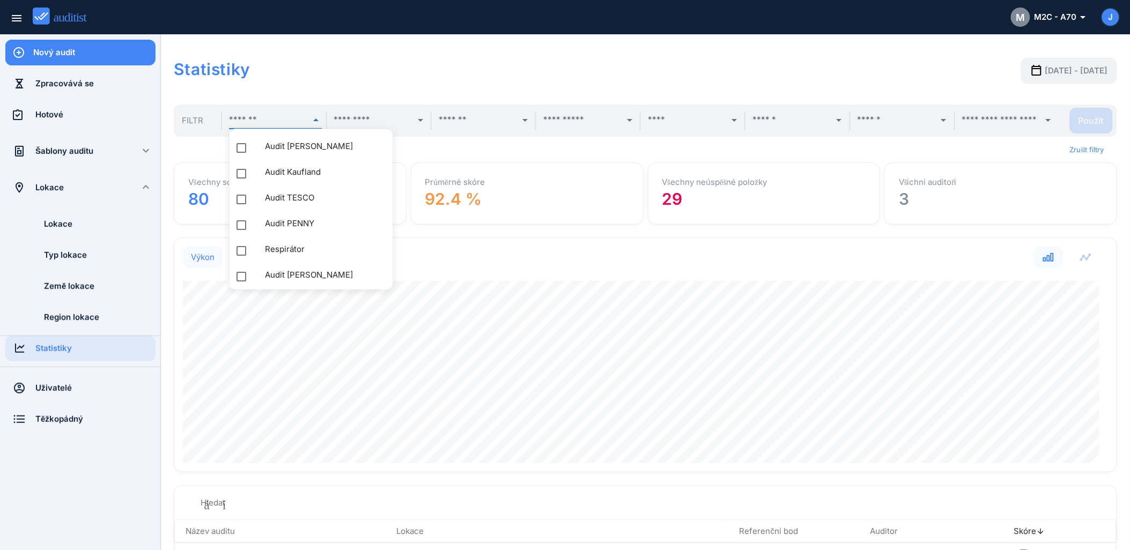
click at [410, 80] on div "Statistiky [DATE] - [DATE]" at bounding box center [645, 71] width 943 height 49
click at [329, 261] on div "Neúspěšné" at bounding box center [312, 257] width 41 height 11
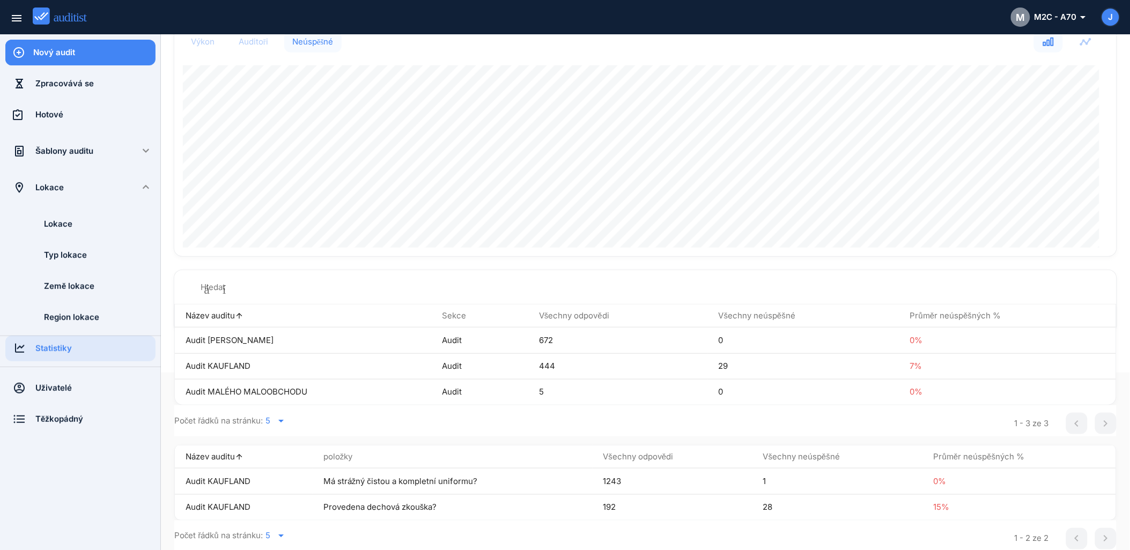
scroll to position [38, 0]
click at [283, 536] on icon "arrow_drop_down" at bounding box center [280, 534] width 13 height 13
click at [281, 531] on div "30" at bounding box center [283, 531] width 39 height 13
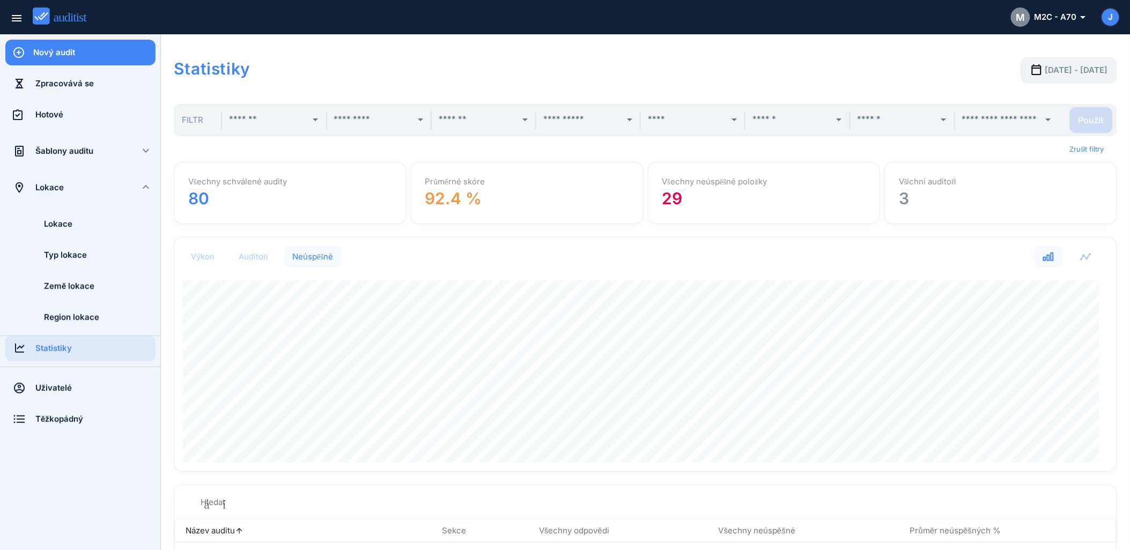
scroll to position [0, 0]
click at [1045, 67] on span "[DATE] - [DATE]" at bounding box center [1076, 71] width 63 height 12
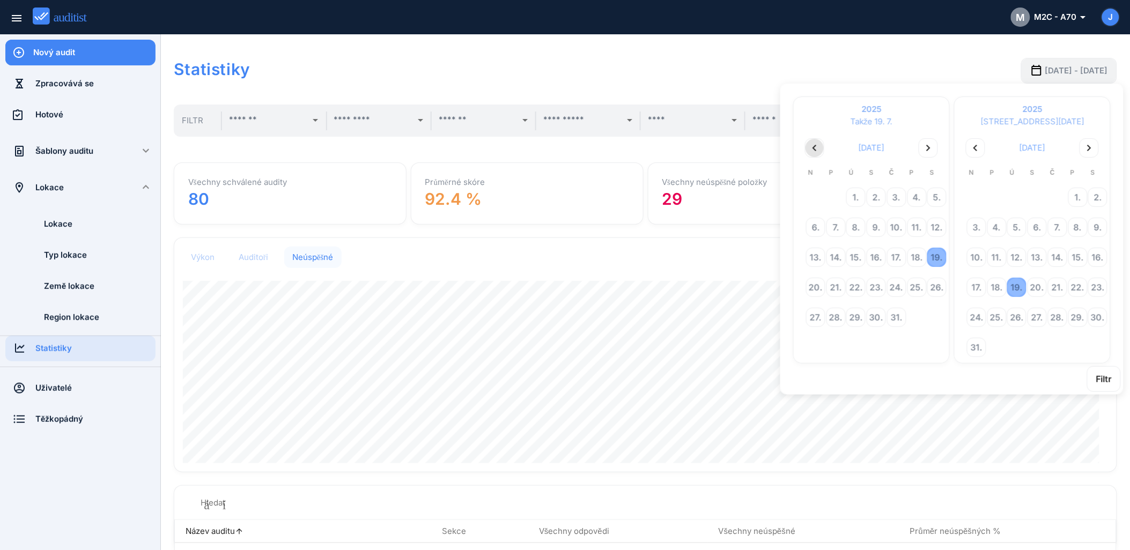
click at [813, 145] on icon "chevron_left" at bounding box center [814, 148] width 13 height 13
click at [918, 224] on div "9." at bounding box center [917, 227] width 18 height 18
click at [975, 280] on div "17." at bounding box center [976, 287] width 18 height 18
click at [1096, 373] on div "Filtr" at bounding box center [1104, 379] width 16 height 13
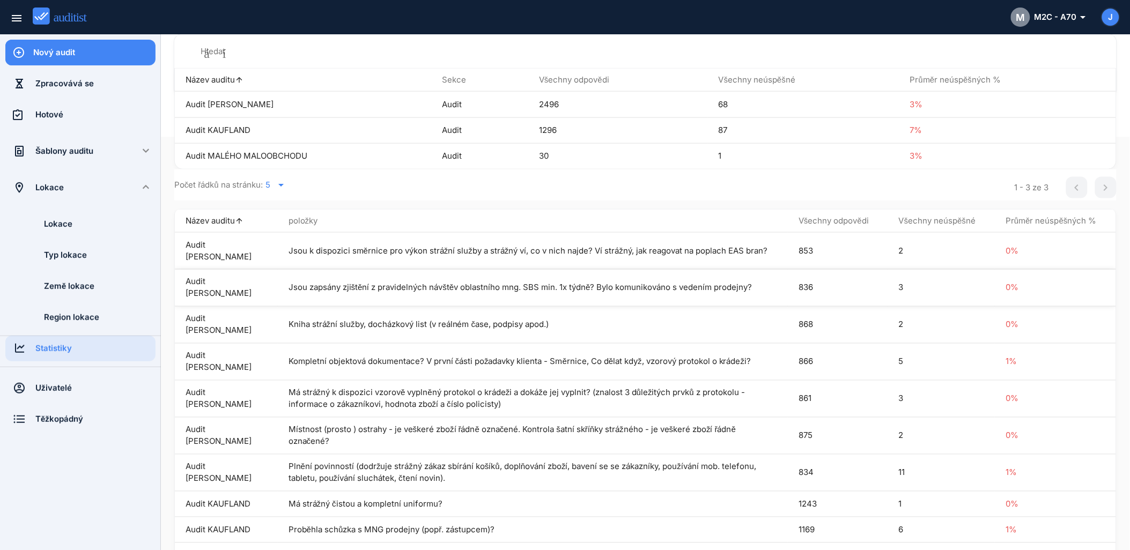
scroll to position [38, 0]
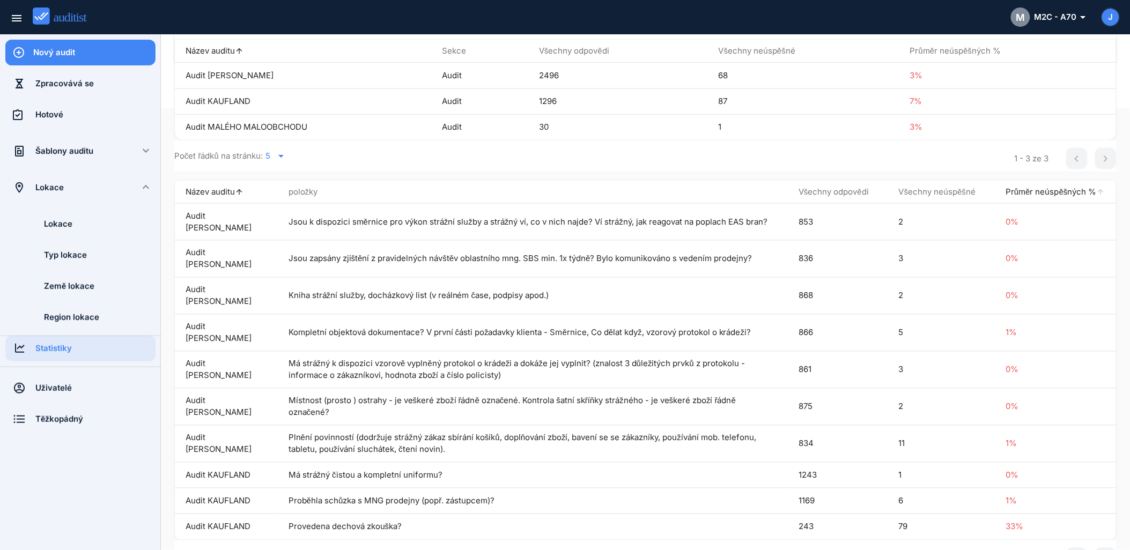
click at [1005, 191] on font "Průměr neúspěšných %" at bounding box center [1050, 192] width 91 height 10
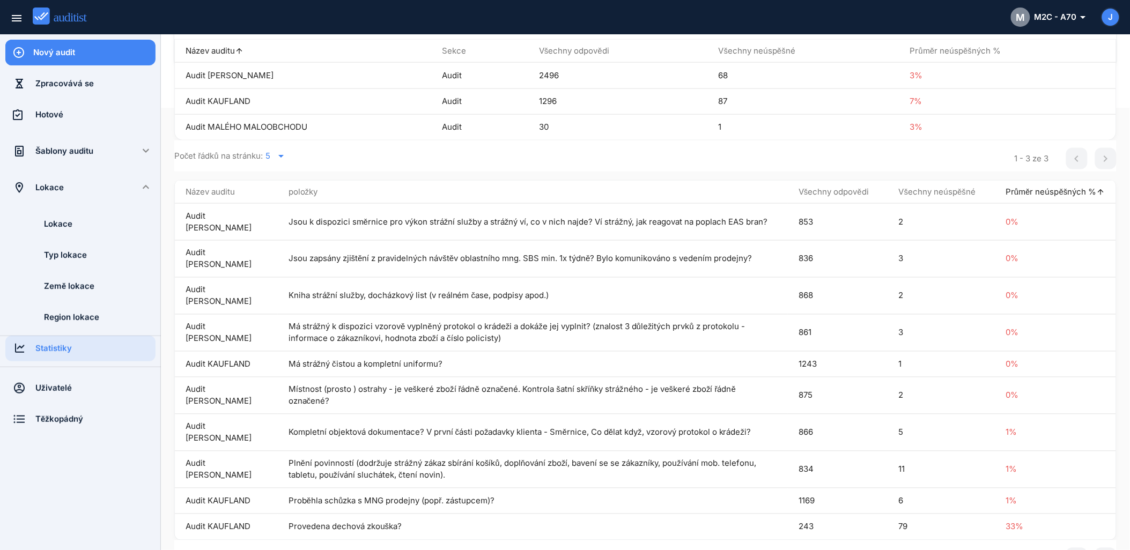
click at [1005, 191] on font "Průměr neúspěšných %" at bounding box center [1050, 192] width 91 height 10
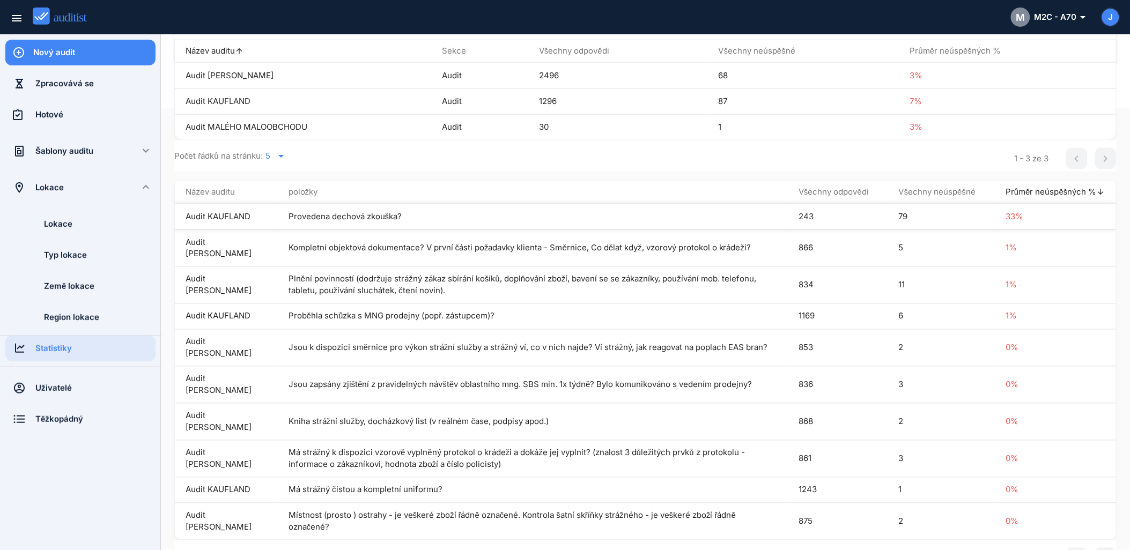
click at [339, 227] on td "Provedena dechová zkouška?" at bounding box center [533, 217] width 510 height 26
click at [897, 228] on td "79" at bounding box center [941, 217] width 107 height 26
click at [196, 223] on td "Audit KAUFLAND" at bounding box center [226, 217] width 103 height 26
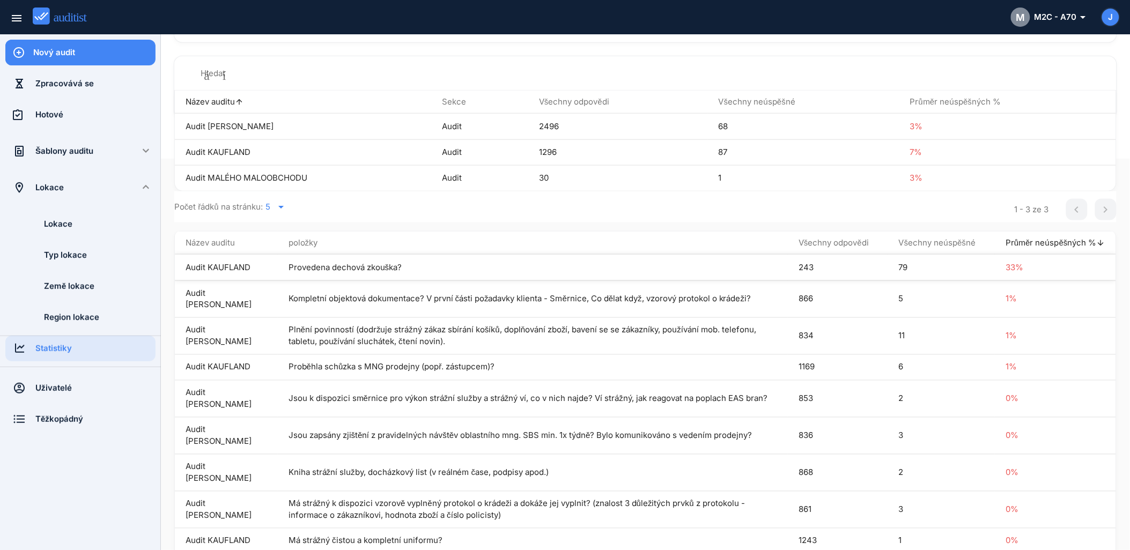
scroll to position [323, 0]
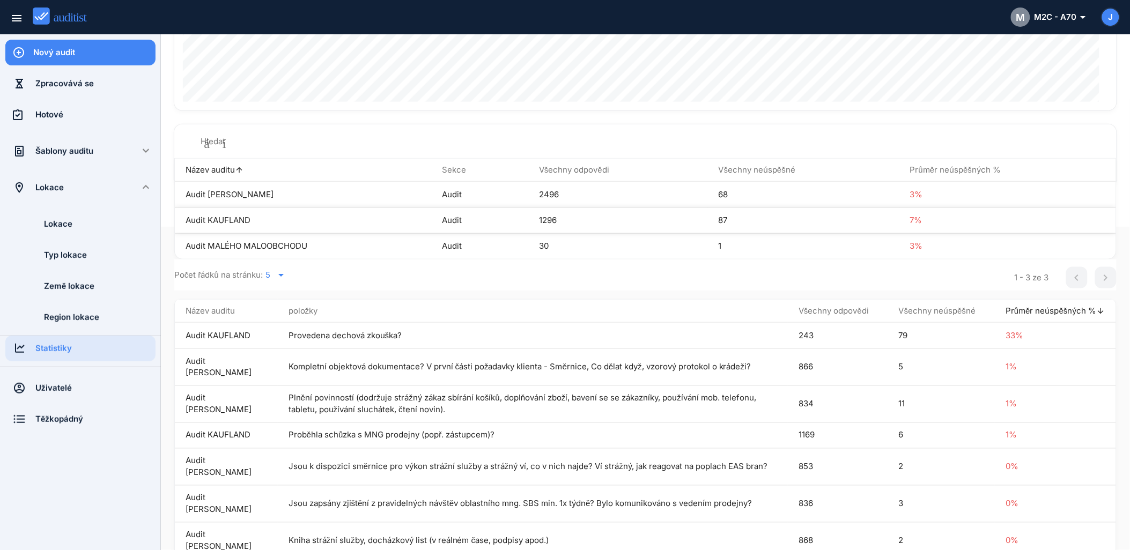
click at [224, 225] on td "Audit KAUFLAND" at bounding box center [303, 220] width 256 height 26
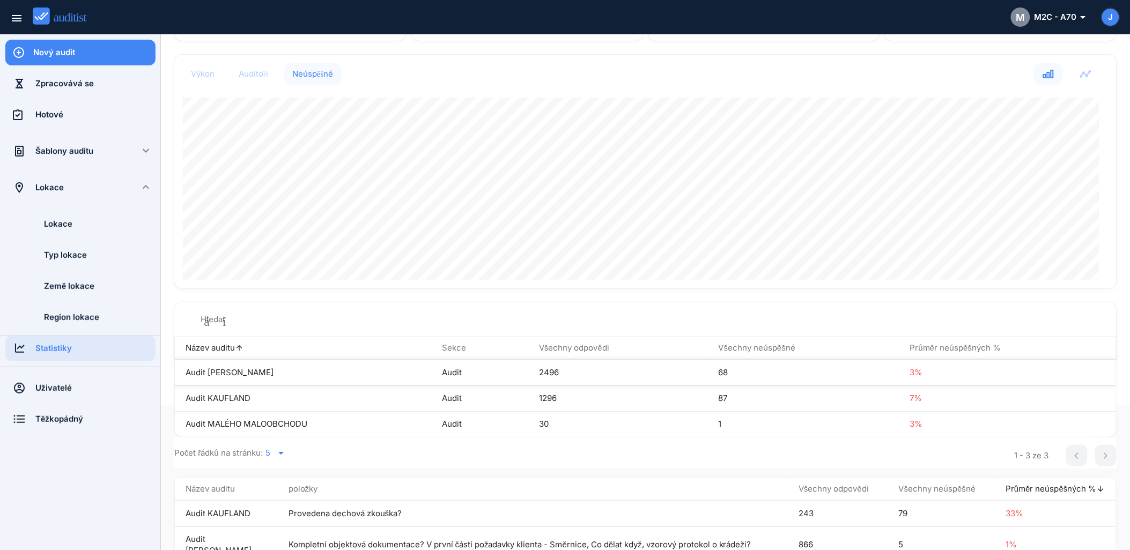
scroll to position [145, 0]
click at [52, 114] on div "Hotové" at bounding box center [95, 115] width 120 height 12
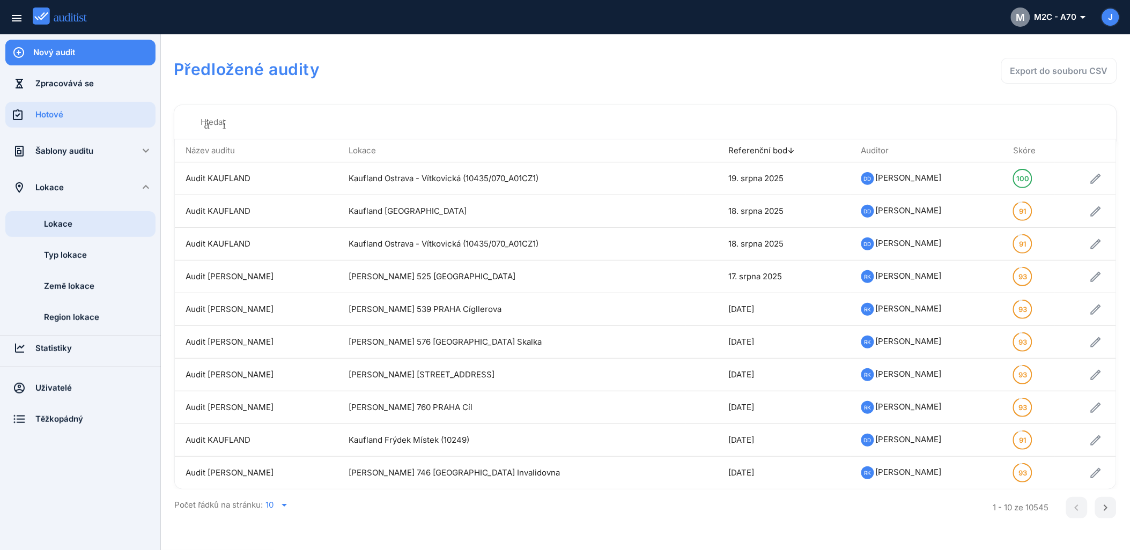
click at [65, 223] on div "Lokace" at bounding box center [100, 224] width 112 height 12
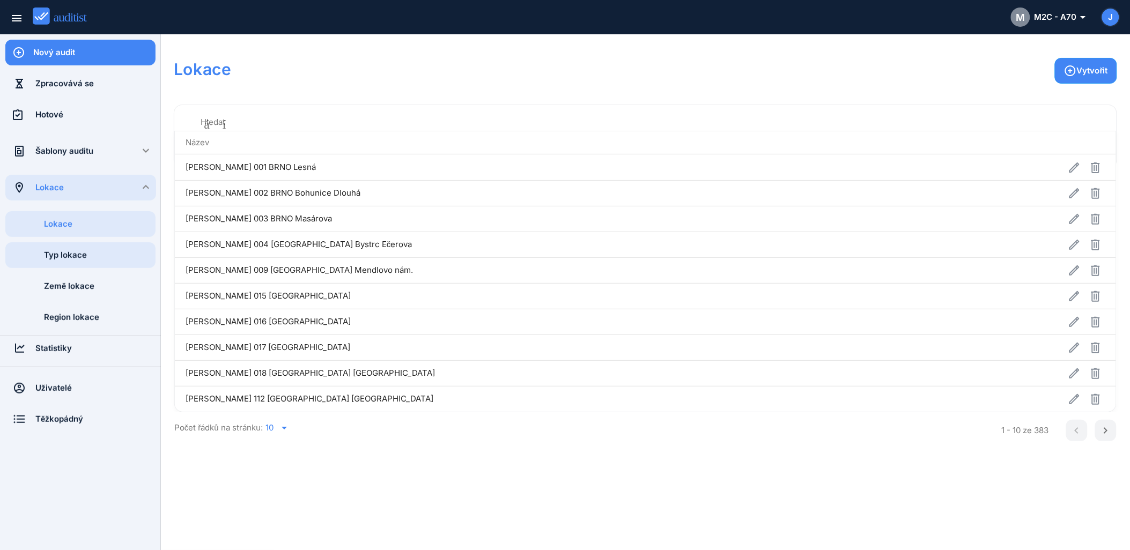
click at [66, 255] on div "Typ lokace" at bounding box center [100, 255] width 112 height 12
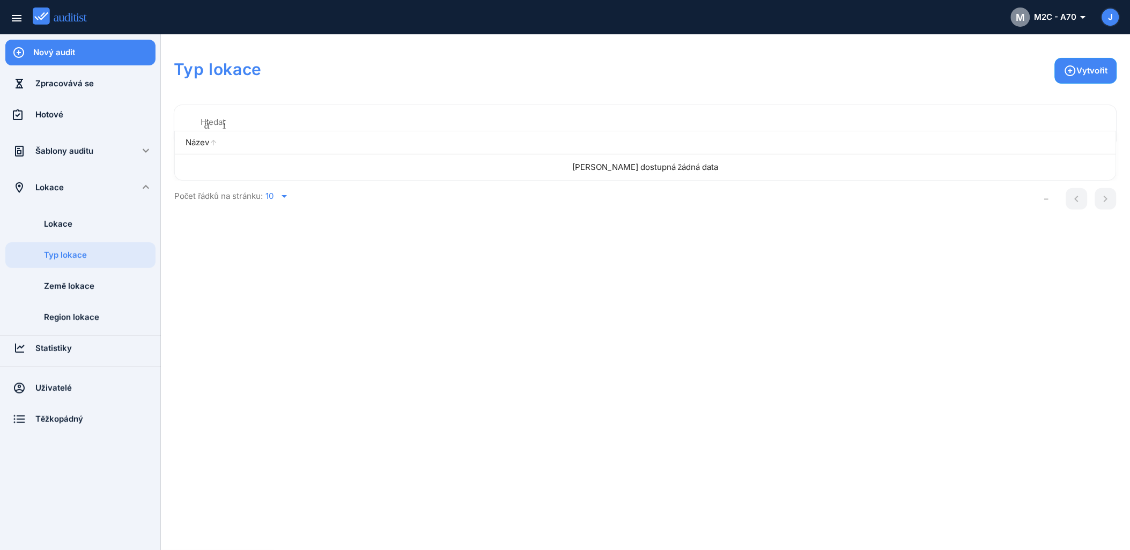
click at [227, 142] on th "Název arrow_upward" at bounding box center [511, 142] width 672 height 23
click at [237, 169] on td "[PERSON_NAME] dostupná žádná data" at bounding box center [645, 167] width 941 height 26
click at [61, 227] on div "Lokace" at bounding box center [100, 224] width 112 height 12
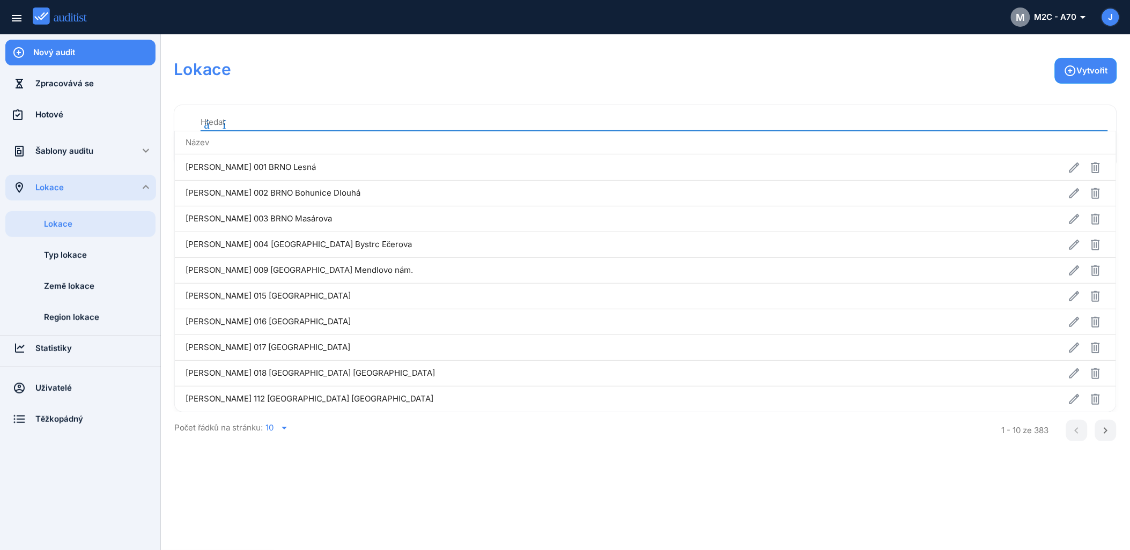
click at [231, 125] on input "Hledat" at bounding box center [653, 122] width 907 height 17
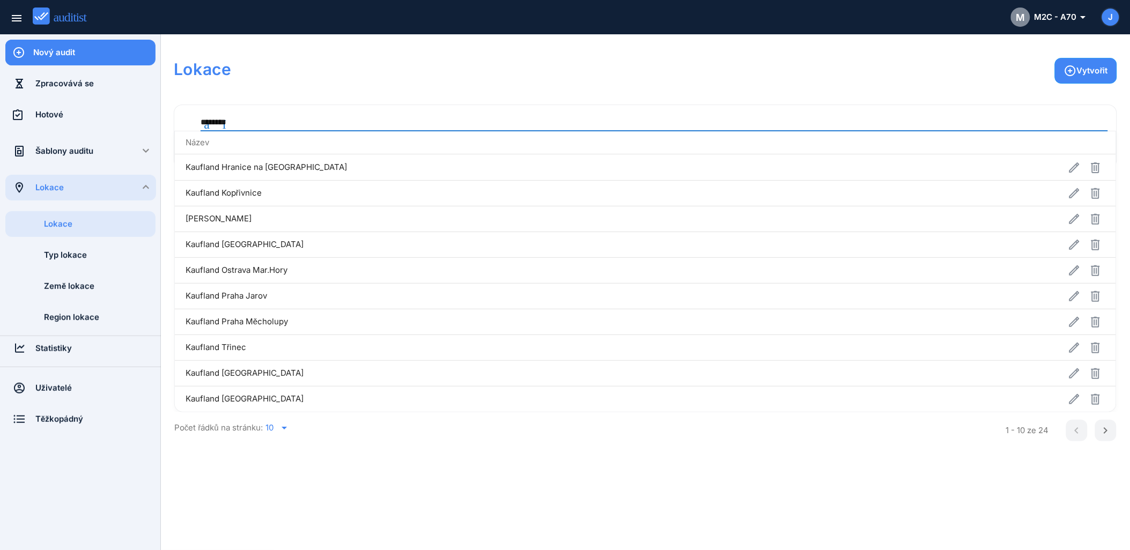
type input "********"
click at [285, 427] on icon "arrow_drop_down" at bounding box center [284, 427] width 13 height 13
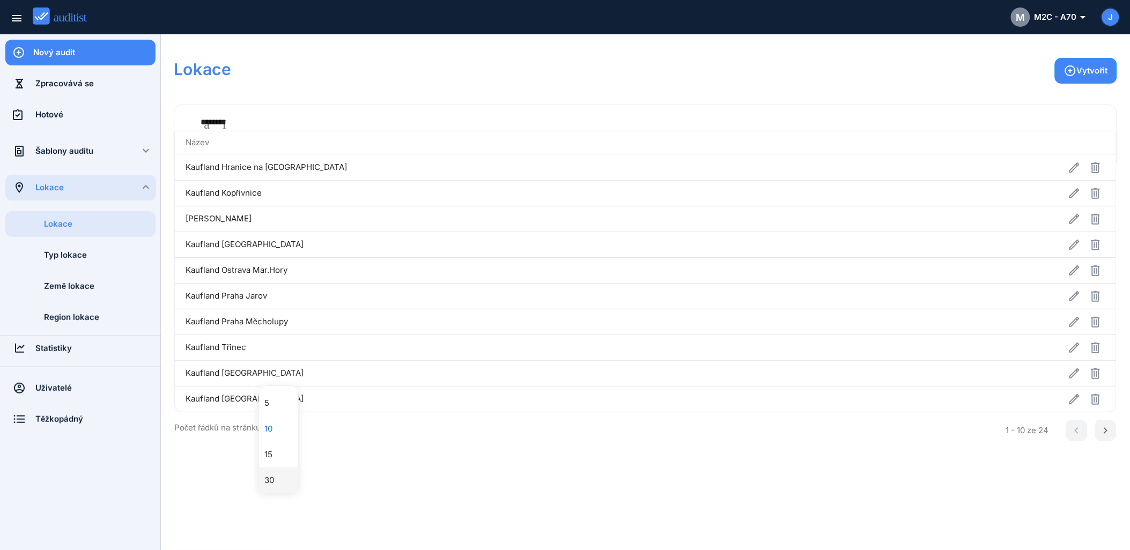
click at [271, 482] on div "30" at bounding box center [283, 480] width 39 height 13
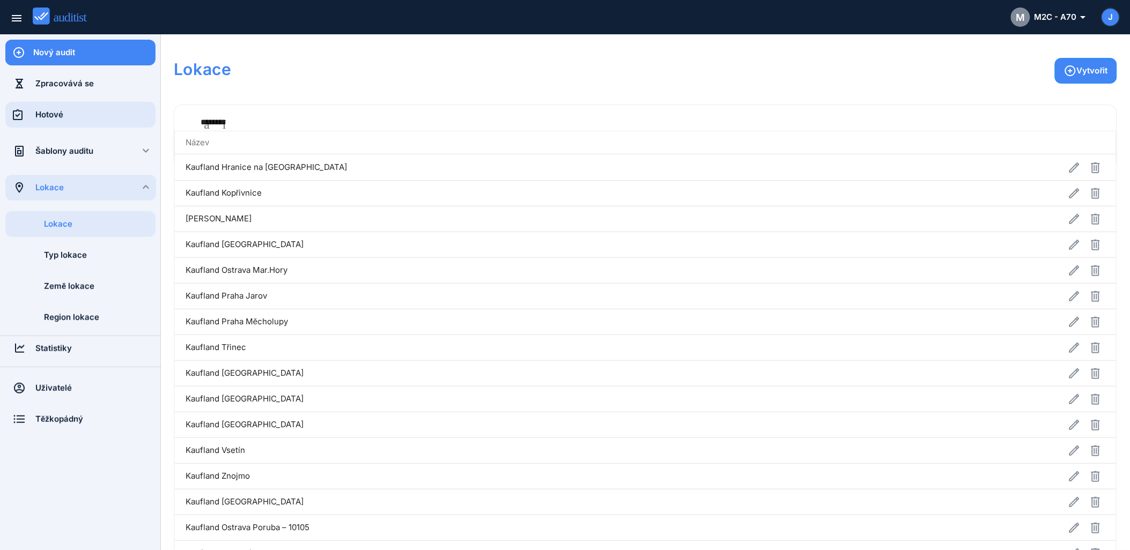
click at [55, 114] on div "Hotové" at bounding box center [95, 115] width 120 height 12
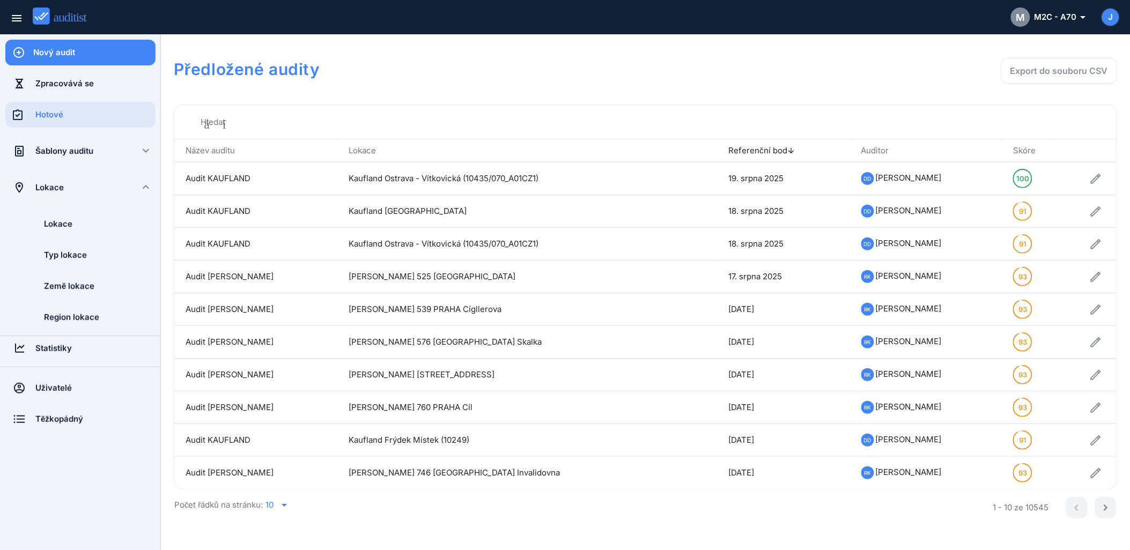
click at [220, 122] on input "Hledat" at bounding box center [653, 122] width 907 height 17
click at [1017, 153] on font "Skóre" at bounding box center [1024, 150] width 23 height 10
click at [1020, 154] on font "Skóre" at bounding box center [1024, 150] width 23 height 10
click at [286, 507] on icon "arrow_drop_down" at bounding box center [284, 505] width 13 height 13
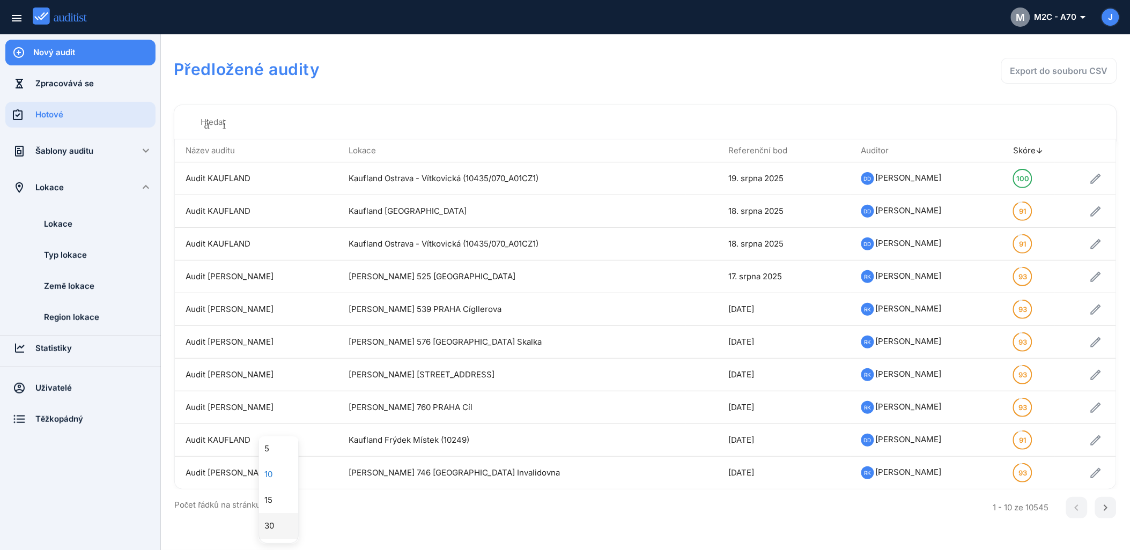
click at [266, 522] on div "30" at bounding box center [283, 525] width 39 height 13
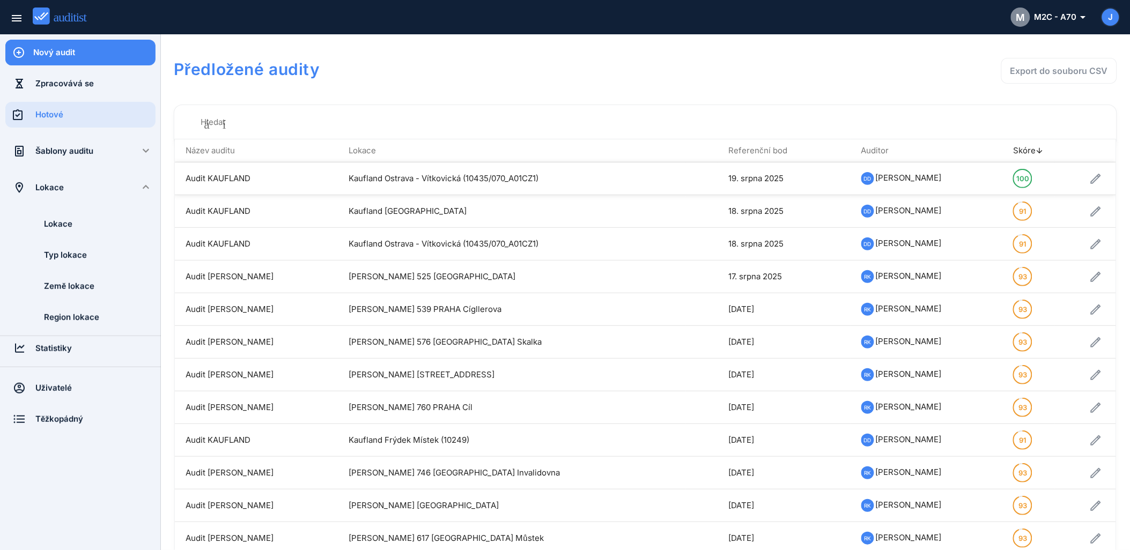
click at [235, 183] on td "Audit KAUFLAND" at bounding box center [257, 178] width 164 height 33
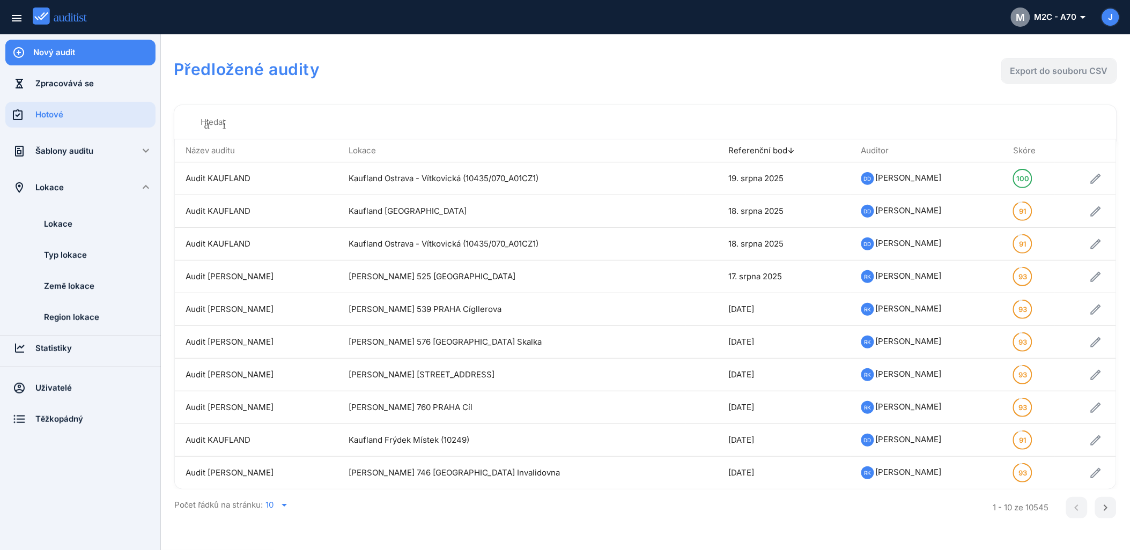
click at [1063, 67] on div "Export do souboru CSV" at bounding box center [1059, 70] width 98 height 13
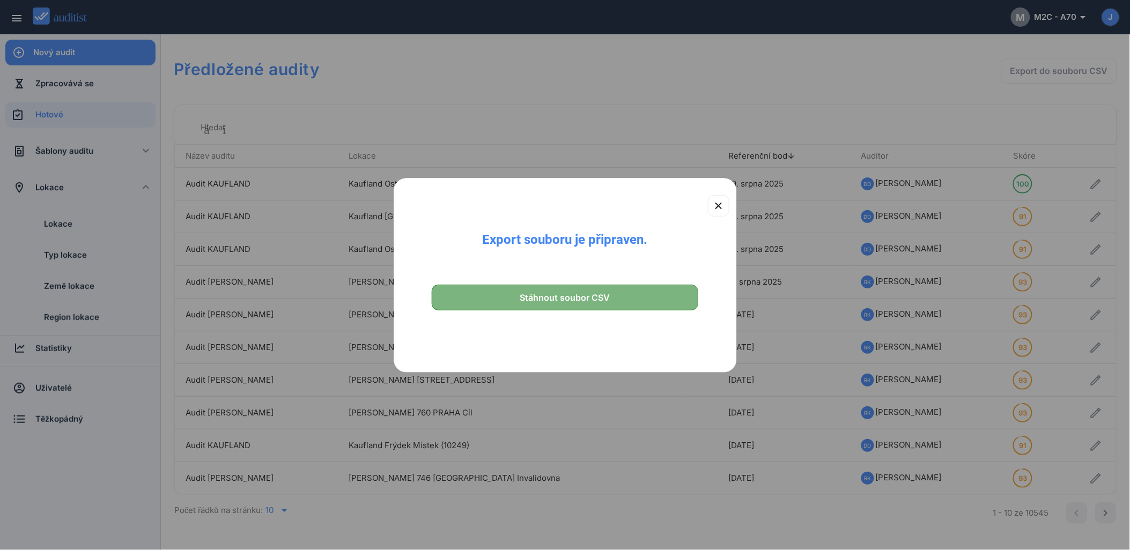
click at [635, 303] on div "Stáhnout soubor CSV" at bounding box center [565, 297] width 249 height 13
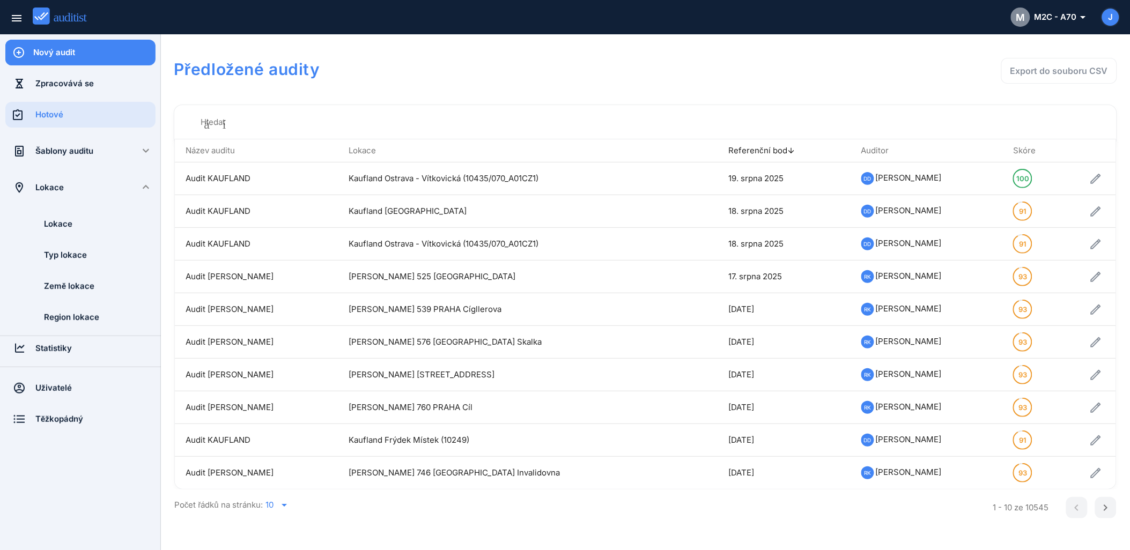
click at [671, 90] on div "Předložené audity Export do souboru CSV" at bounding box center [645, 71] width 943 height 49
click at [1017, 154] on font "Skóre" at bounding box center [1024, 150] width 23 height 10
click at [1021, 154] on font "Skóre" at bounding box center [1024, 150] width 23 height 10
click at [1098, 505] on div "chevron_right" at bounding box center [1105, 507] width 21 height 13
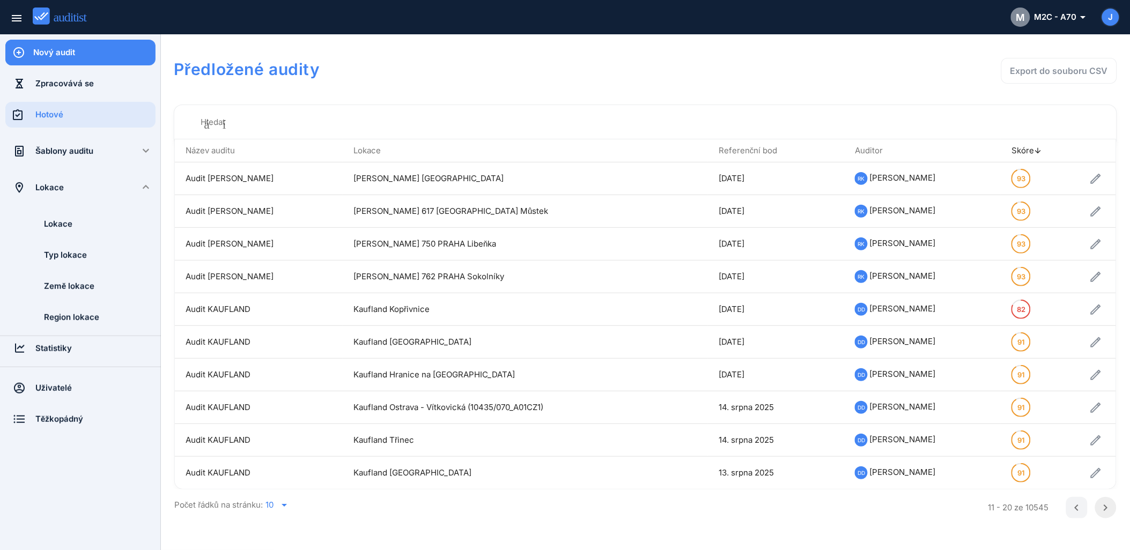
click at [1100, 504] on icon "chevron_right" at bounding box center [1105, 507] width 13 height 13
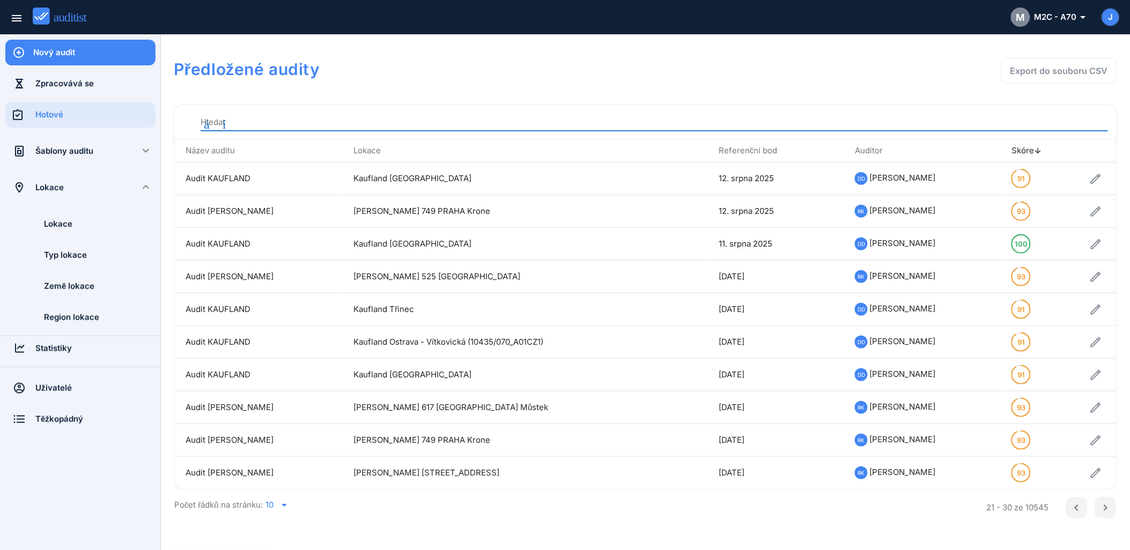
click at [253, 119] on input "Hledat" at bounding box center [653, 122] width 907 height 17
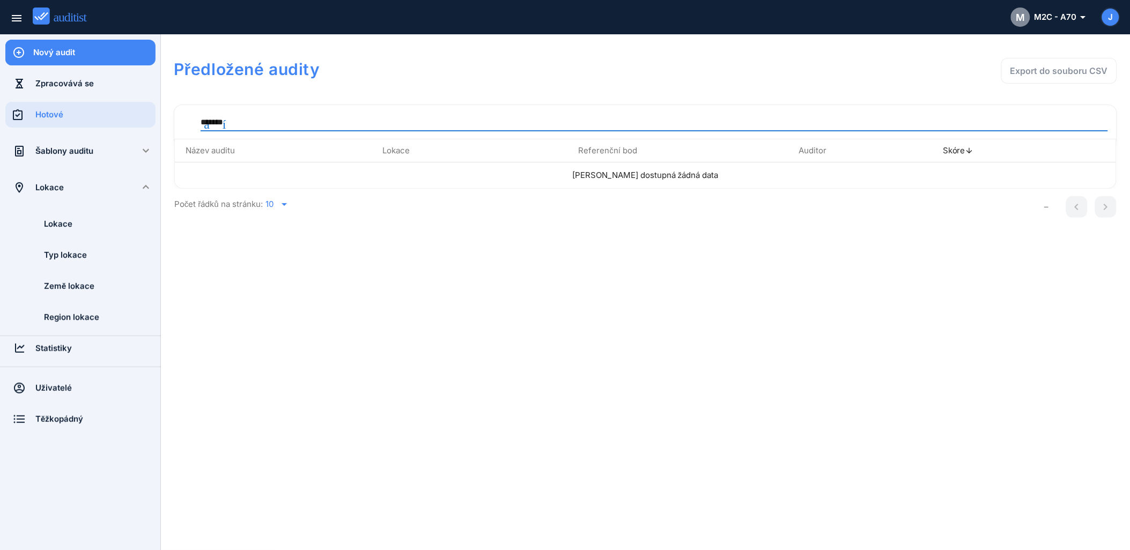
drag, startPoint x: 258, startPoint y: 125, endPoint x: 144, endPoint y: 124, distance: 114.2
click at [144, 124] on div "Nový audit Zpracovává se Hotové Šablony auditu keyboard_arrow_down Šablony audi…" at bounding box center [565, 275] width 1130 height 550
type input "*******"
drag, startPoint x: 54, startPoint y: 350, endPoint x: 61, endPoint y: 350, distance: 6.4
click at [55, 350] on div "Statistiky" at bounding box center [95, 349] width 120 height 12
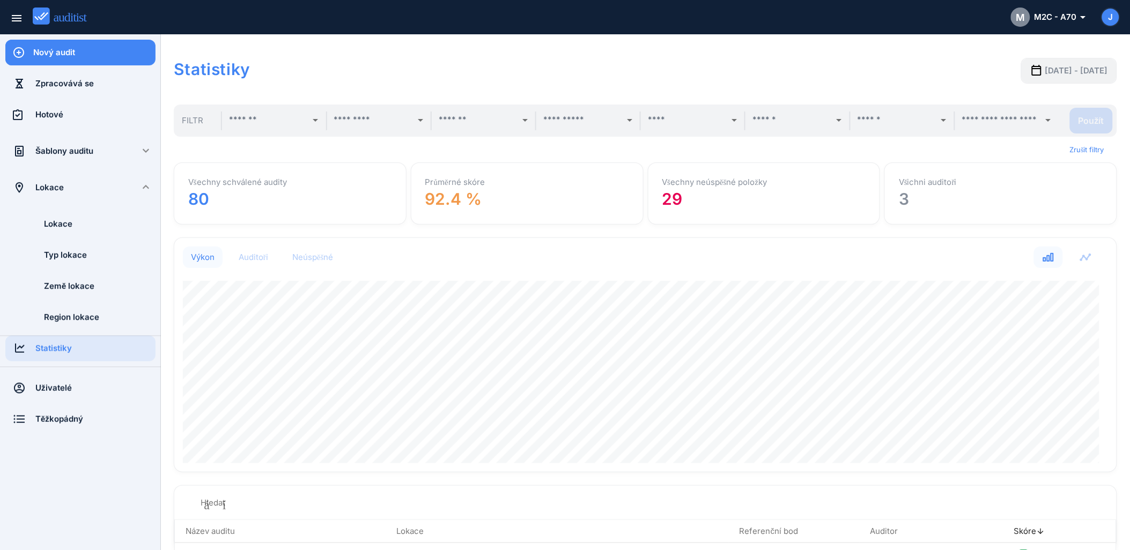
scroll to position [234, 933]
click at [250, 122] on input "text" at bounding box center [268, 120] width 78 height 17
click at [241, 173] on div at bounding box center [241, 174] width 26 height 26
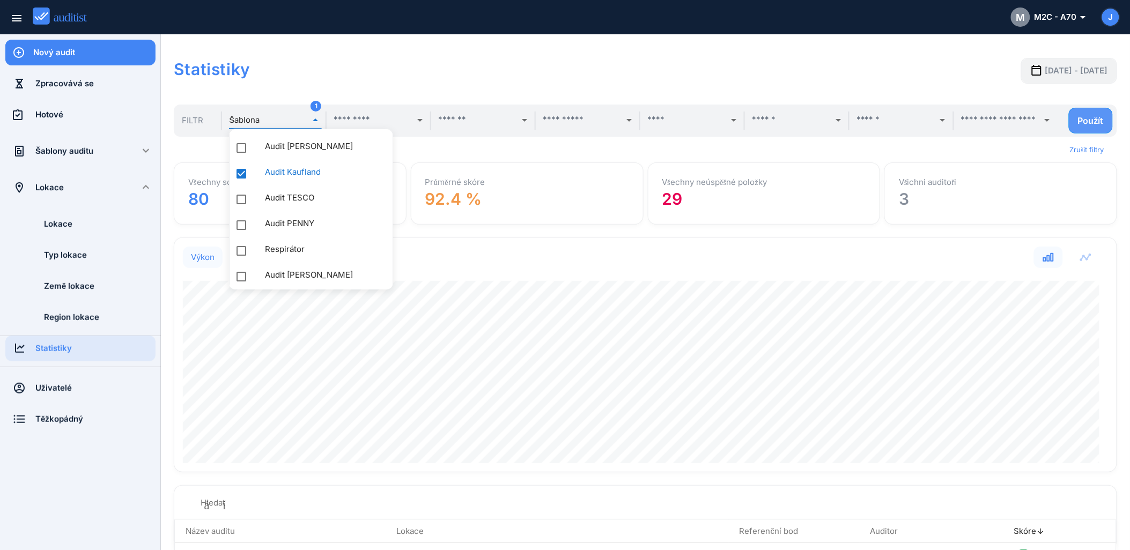
click at [1082, 118] on div "Použít" at bounding box center [1091, 120] width 26 height 11
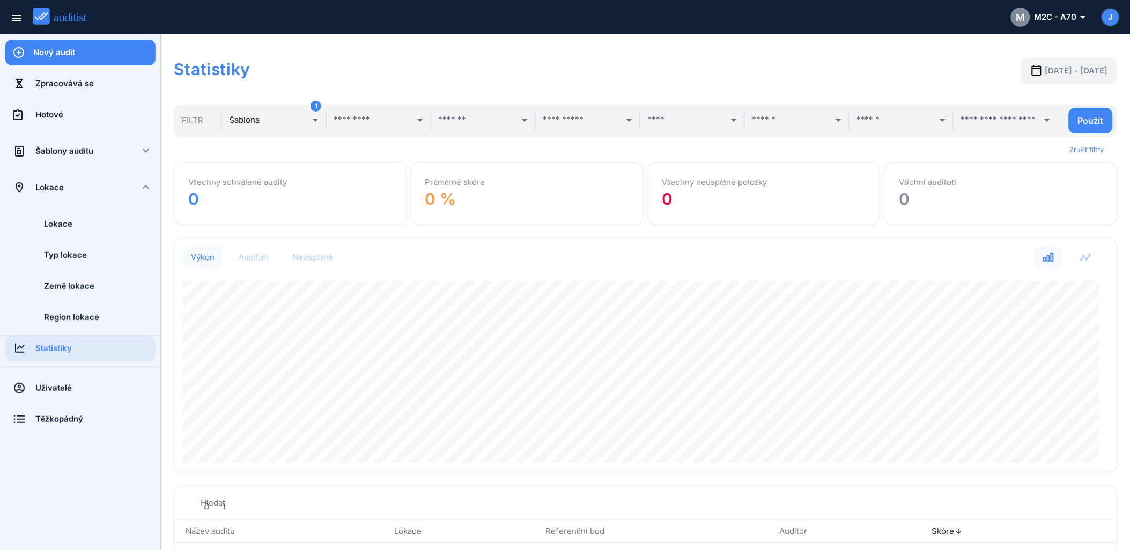
click at [1042, 78] on button "[DATE] - [DATE]" at bounding box center [1069, 71] width 96 height 26
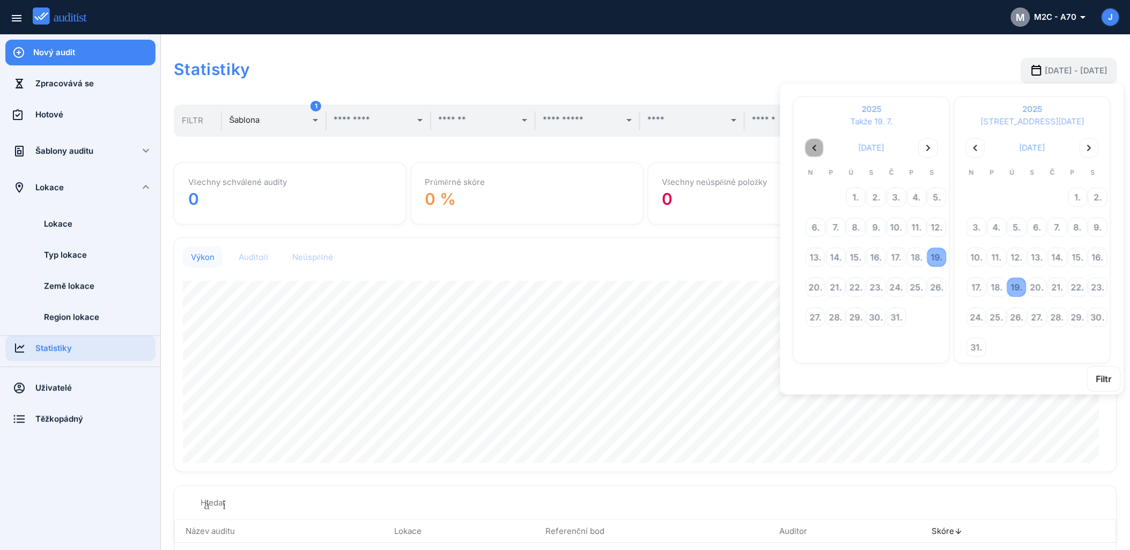
click at [818, 150] on icon "chevron_left" at bounding box center [814, 148] width 13 height 13
click at [917, 224] on div "9." at bounding box center [917, 227] width 18 height 18
click at [971, 279] on div "17." at bounding box center [976, 287] width 18 height 18
click at [1098, 374] on div "Filtr" at bounding box center [1104, 379] width 16 height 13
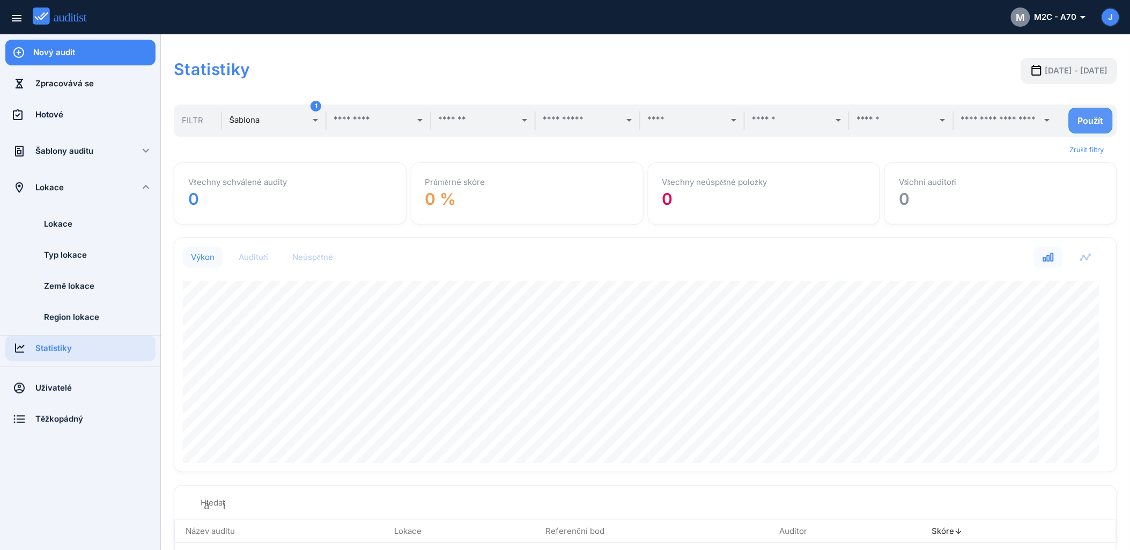
click at [1088, 123] on div "Použít" at bounding box center [1091, 120] width 26 height 11
click at [287, 118] on input "text" at bounding box center [268, 120] width 78 height 17
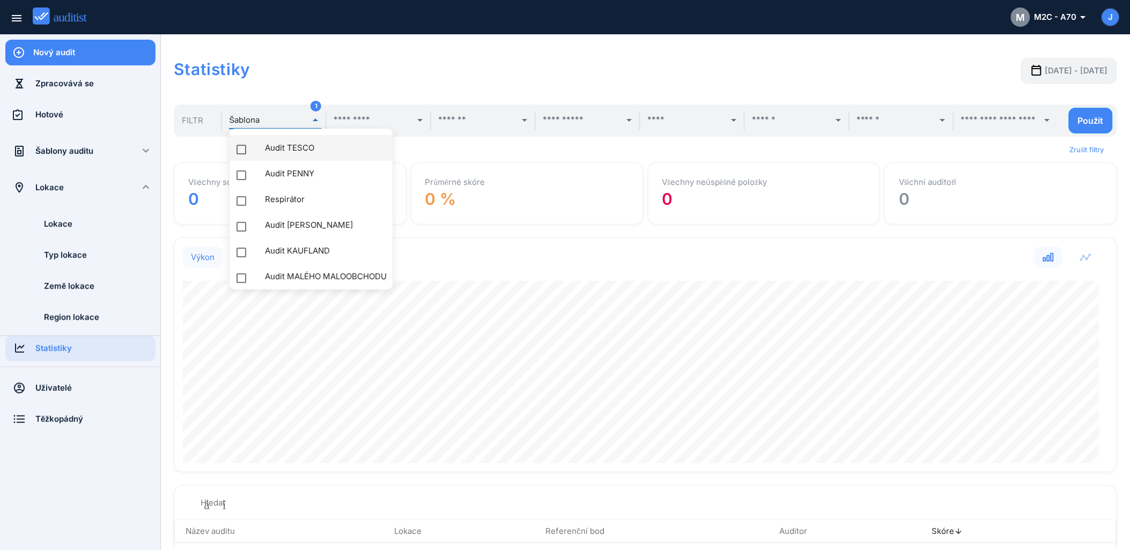
scroll to position [131, 0]
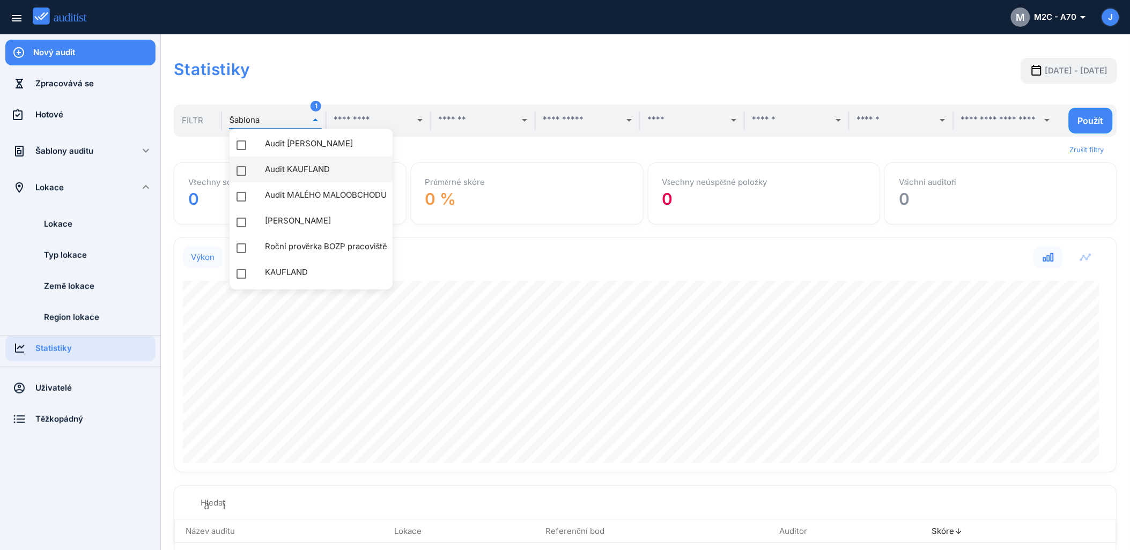
click at [274, 170] on div "Audit KAUFLAND" at bounding box center [331, 169] width 133 height 13
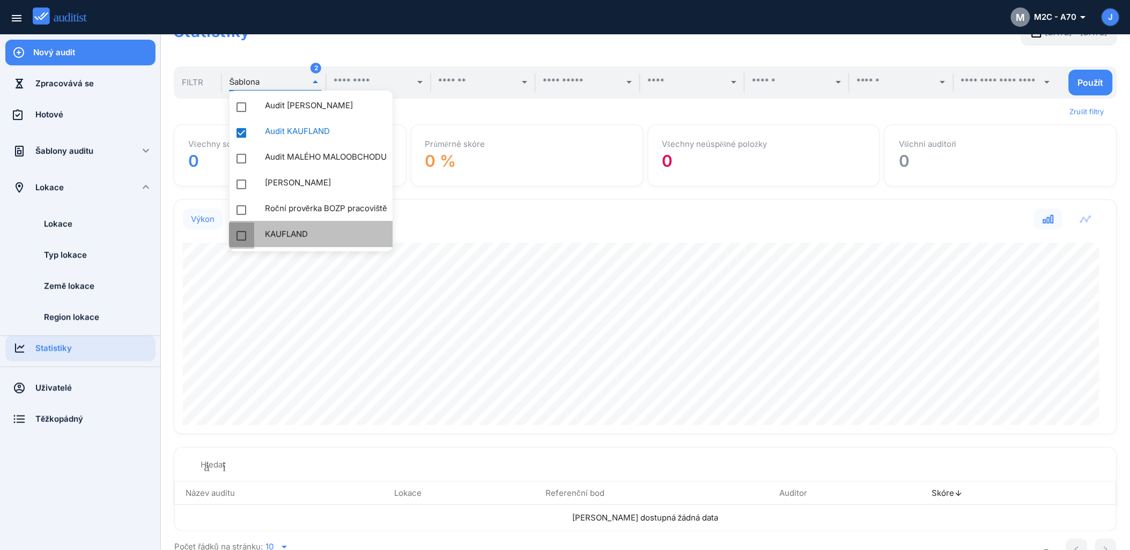
click at [237, 233] on div at bounding box center [241, 236] width 26 height 26
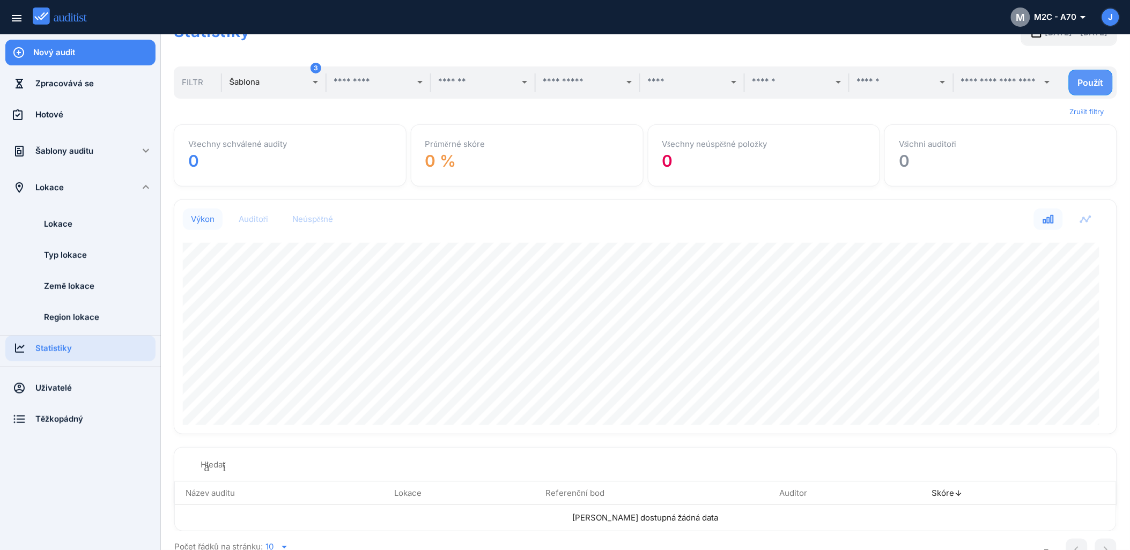
click at [1082, 80] on div "Použít" at bounding box center [1091, 82] width 26 height 11
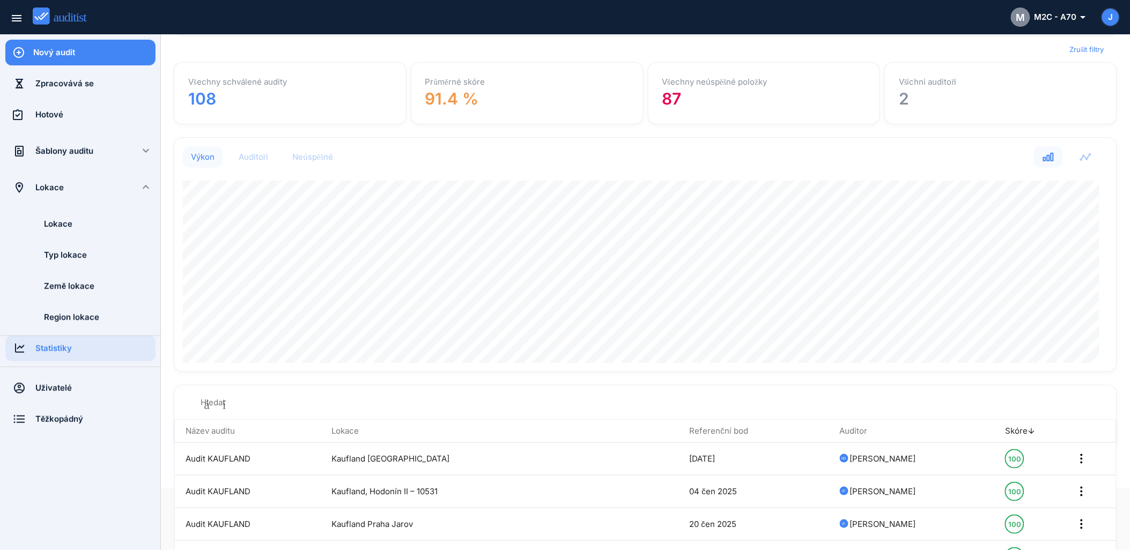
scroll to position [60, 0]
click at [322, 162] on div "Neúspěšné" at bounding box center [312, 159] width 41 height 11
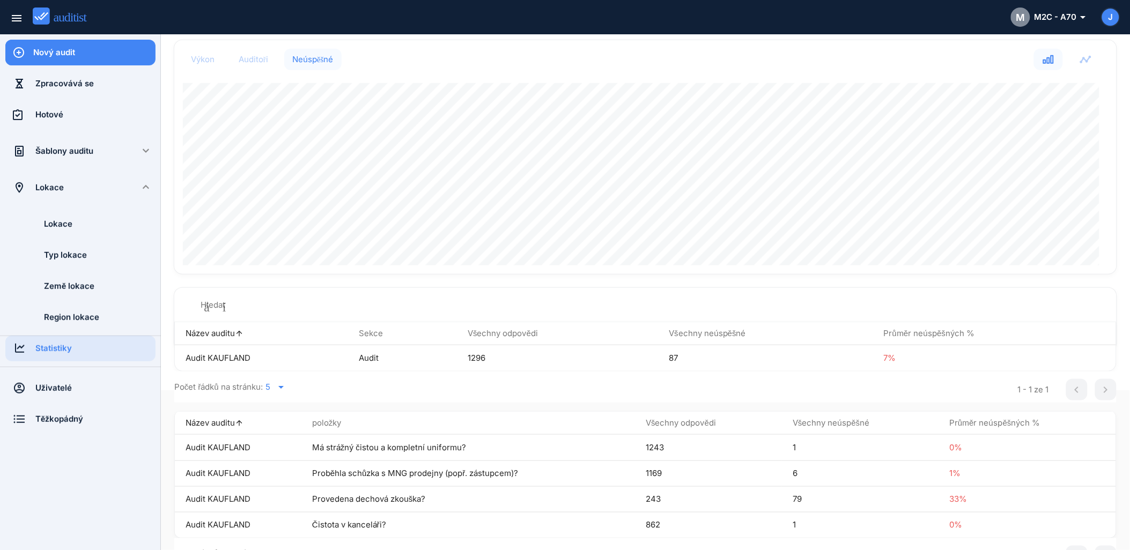
scroll to position [180, 0]
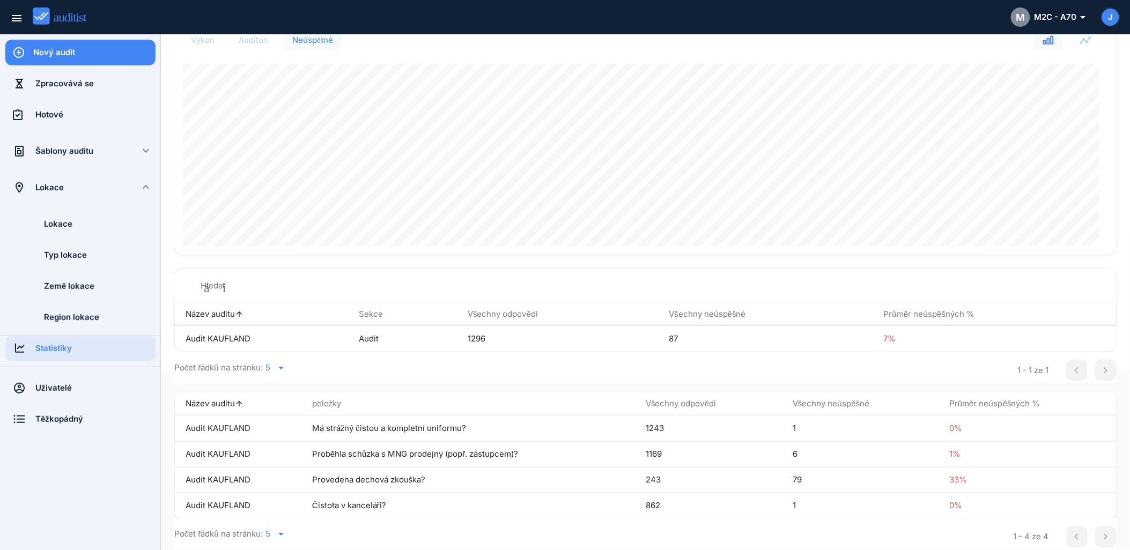
click at [861, 334] on td "87" at bounding box center [765, 339] width 214 height 26
click at [458, 336] on td "1296" at bounding box center [557, 339] width 201 height 26
drag, startPoint x: 324, startPoint y: 479, endPoint x: 349, endPoint y: 480, distance: 24.7
click at [325, 480] on td "Provedena dechová zkouška?" at bounding box center [467, 480] width 333 height 26
click at [639, 460] on td "1169" at bounding box center [708, 454] width 147 height 26
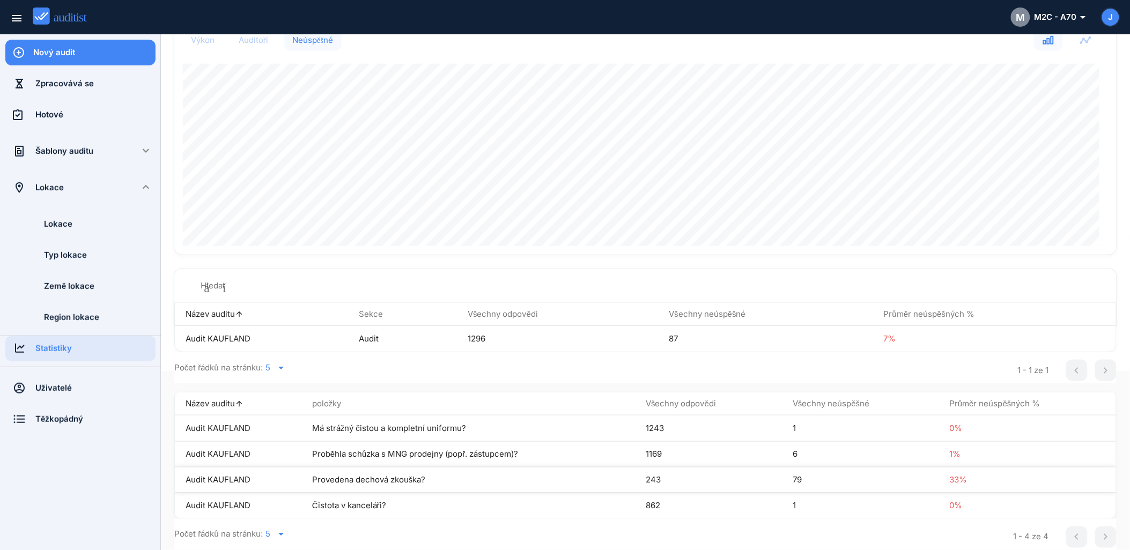
click at [683, 471] on td "243" at bounding box center [708, 480] width 147 height 26
click at [949, 479] on span "33%" at bounding box center [958, 479] width 18 height 10
click at [359, 480] on td "Provedena dechová zkouška?" at bounding box center [467, 480] width 333 height 26
drag, startPoint x: 313, startPoint y: 478, endPoint x: 432, endPoint y: 484, distance: 119.2
click at [432, 484] on td "Provedena dechová zkouška?" at bounding box center [467, 480] width 333 height 26
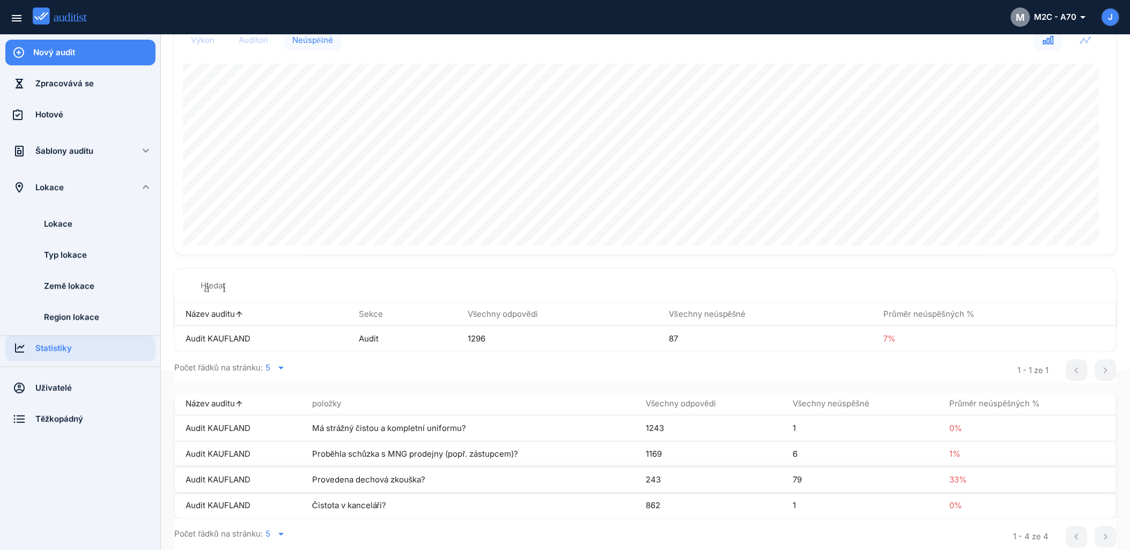
copy td "Provedena dechová zkouška?"
